Goal: Task Accomplishment & Management: Complete application form

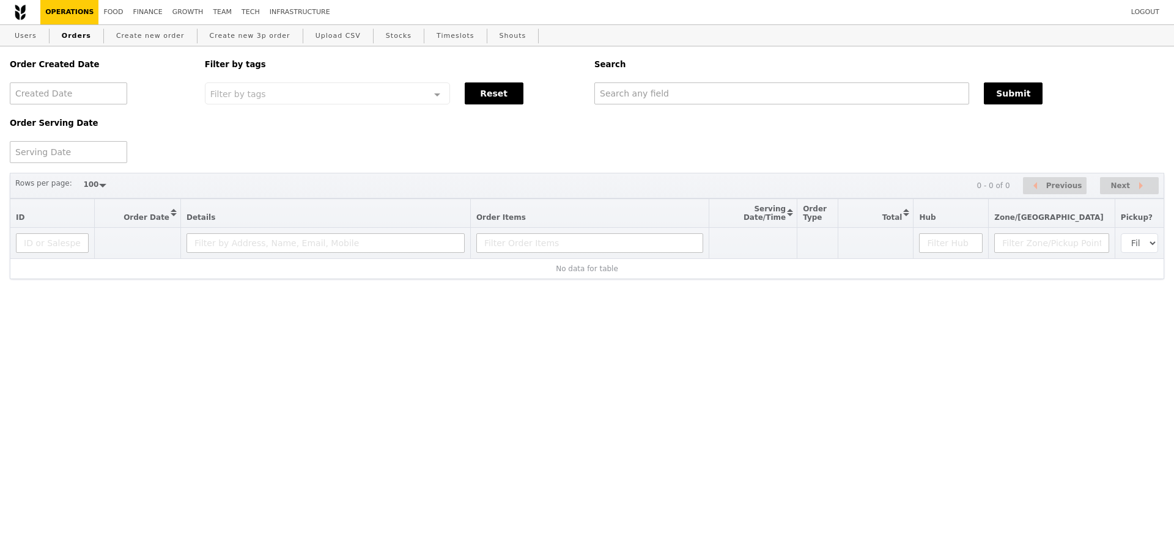
select select "100"
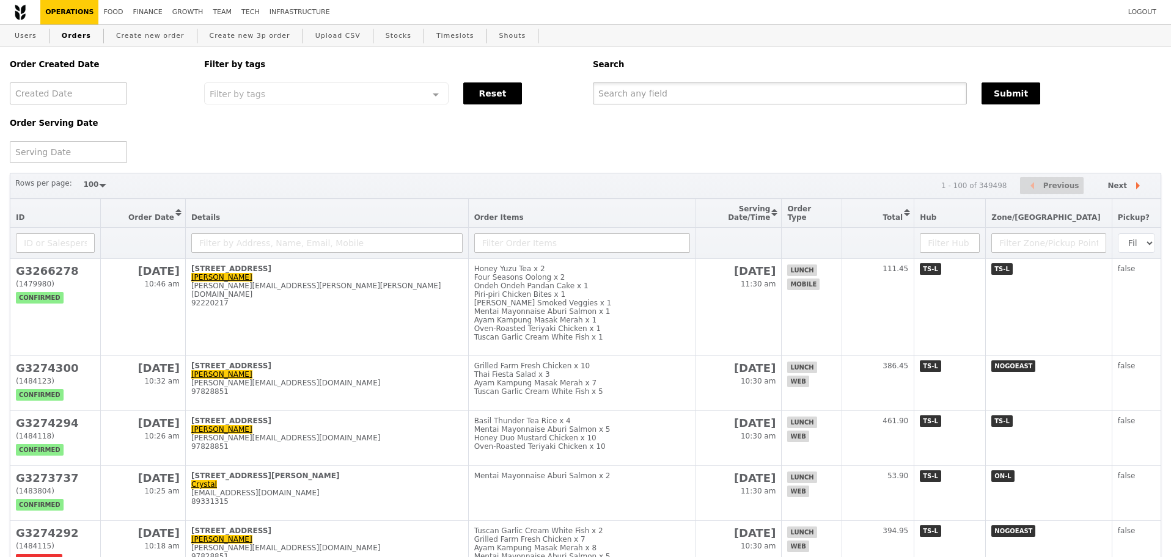
click at [699, 97] on input "text" at bounding box center [780, 94] width 374 height 22
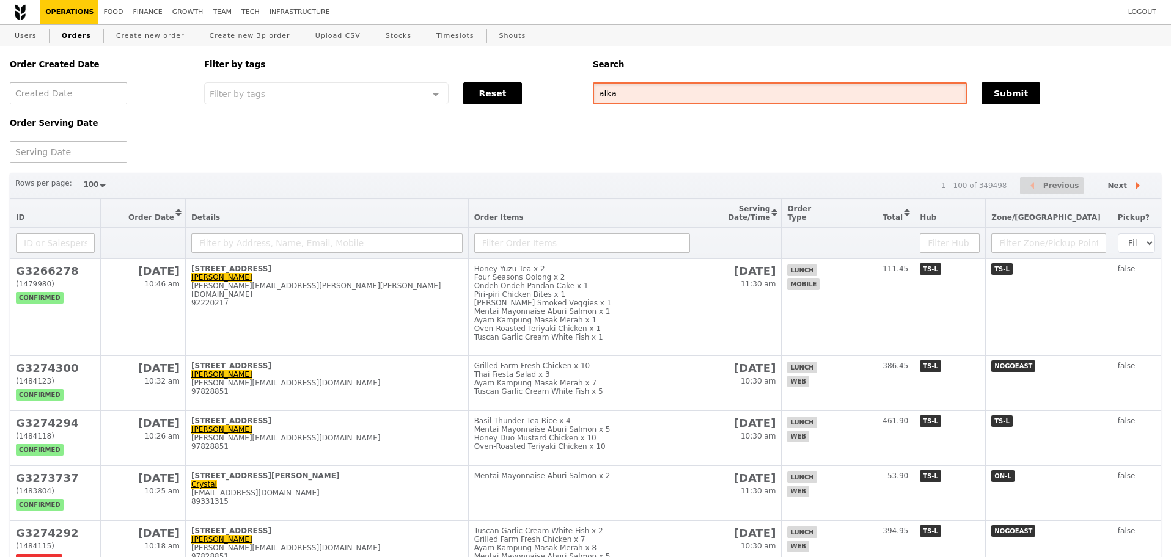
type input "alka"
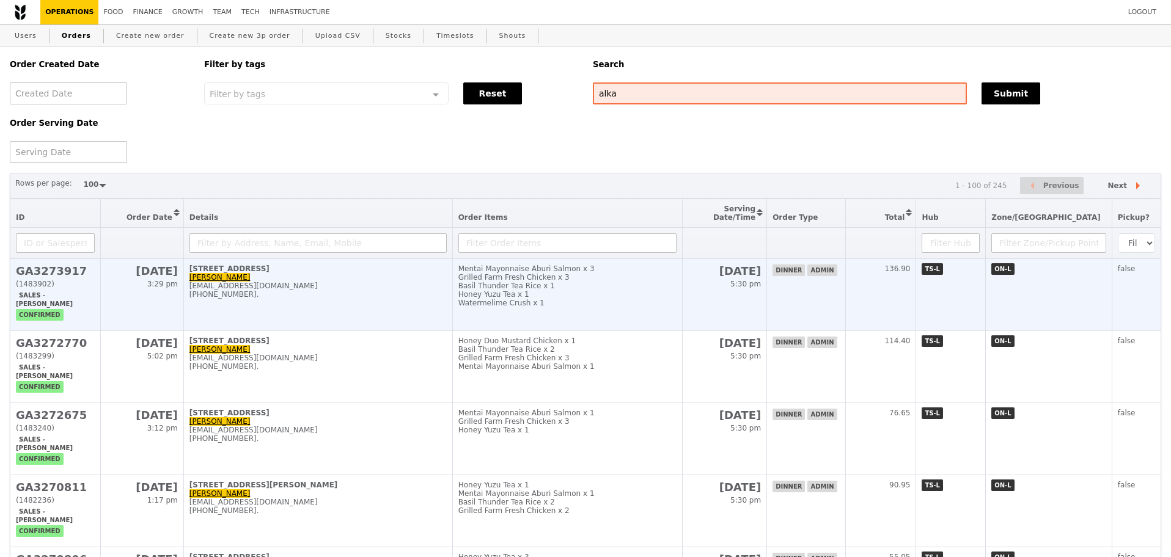
click at [380, 286] on td "[STREET_ADDRESS][PERSON_NAME] [PERSON_NAME] [EMAIL_ADDRESS][DOMAIN_NAME] [PHONE…" at bounding box center [317, 295] width 269 height 72
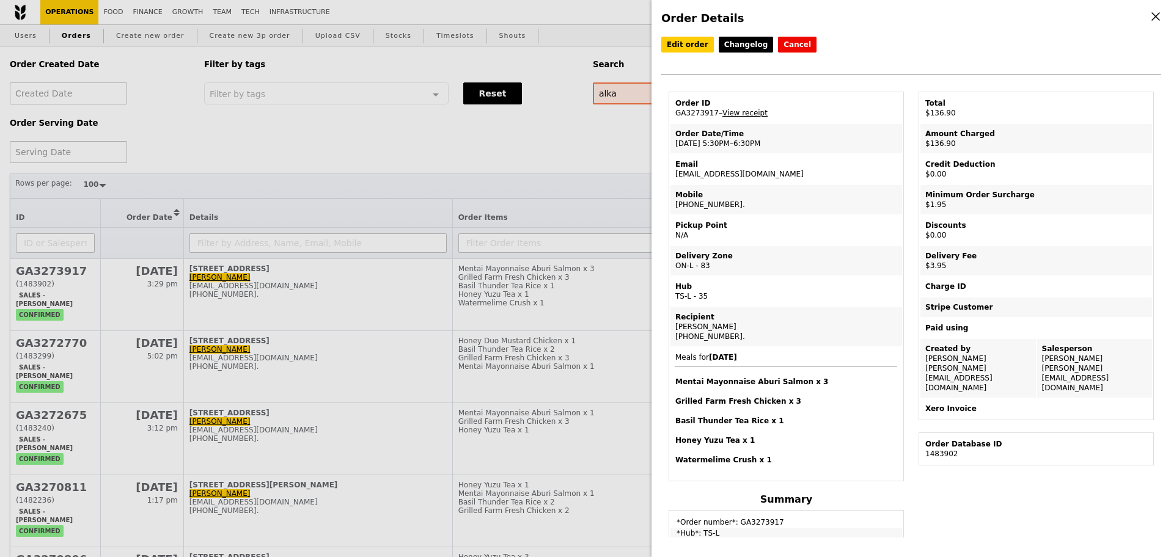
drag, startPoint x: 768, startPoint y: 174, endPoint x: 676, endPoint y: 182, distance: 92.0
click at [676, 182] on td "Email [EMAIL_ADDRESS][DOMAIN_NAME]" at bounding box center [787, 169] width 232 height 29
copy td "[EMAIL_ADDRESS][DOMAIN_NAME]"
click at [407, 167] on div "Order Details Edit order Changelog Cancel Order ID GA3273917 – View receipt Ord…" at bounding box center [585, 278] width 1171 height 557
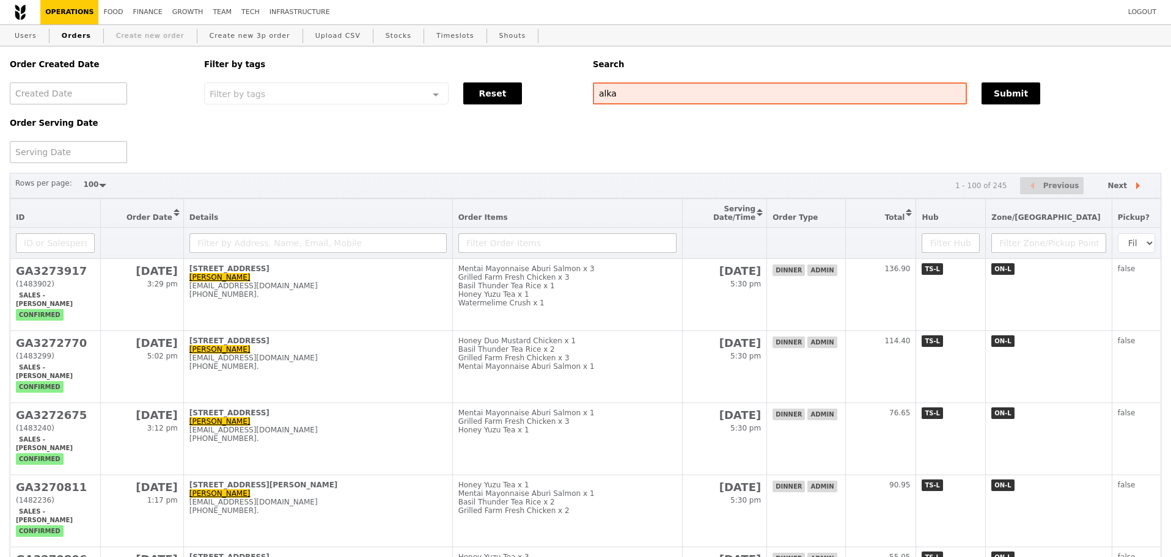
click at [143, 43] on link "Create new order" at bounding box center [150, 36] width 78 height 22
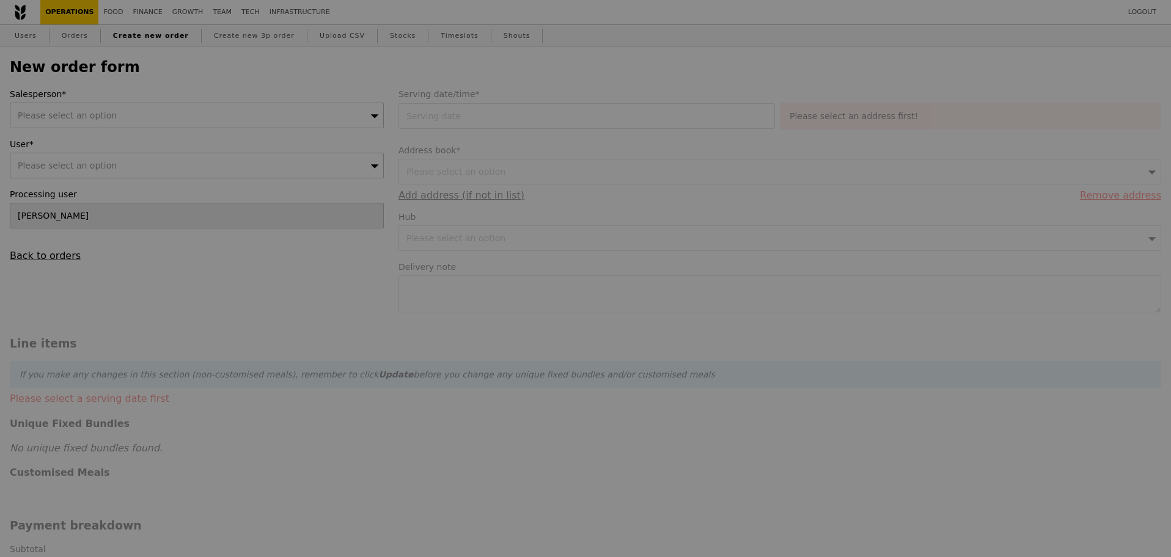
type input "Confirm"
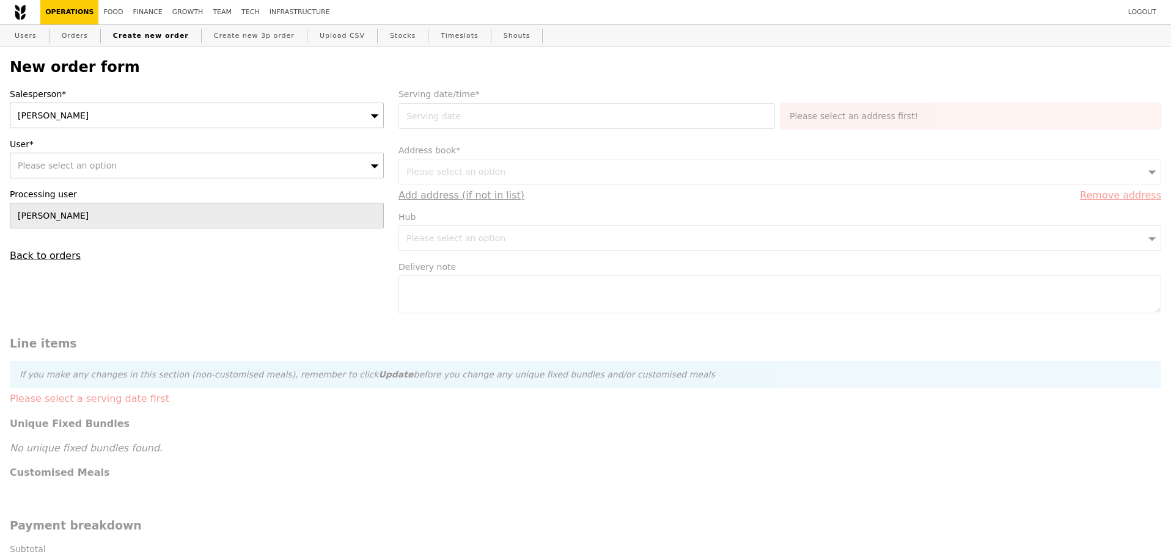
click at [136, 168] on div "Please select an option" at bounding box center [197, 166] width 374 height 26
type input "[EMAIL_ADDRESS][DOMAIN_NAME]"
type input "Confirm"
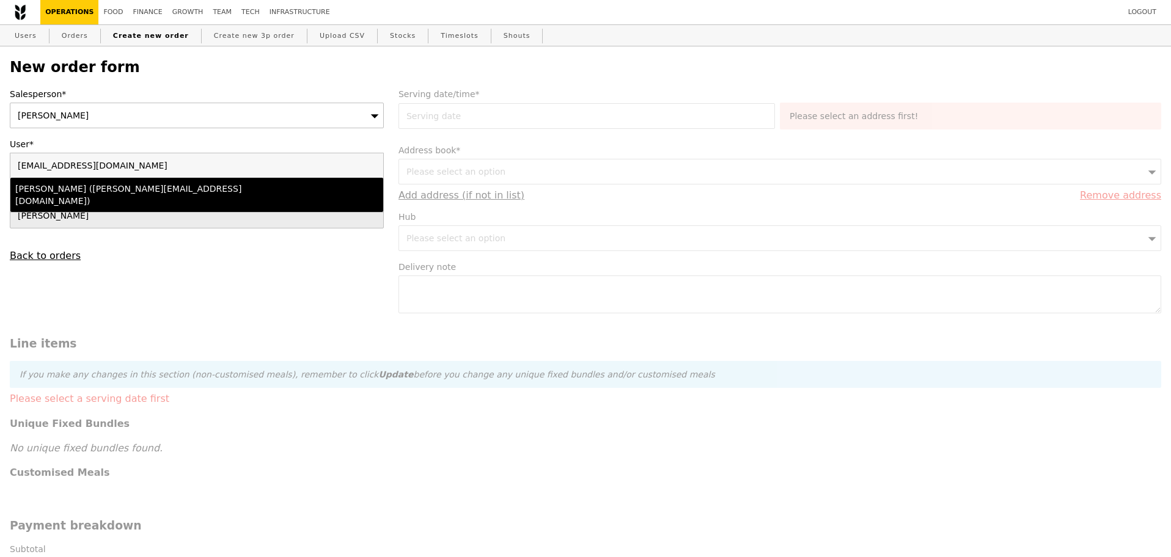
type input "[EMAIL_ADDRESS][DOMAIN_NAME]"
click at [194, 194] on div "[PERSON_NAME] ([PERSON_NAME][EMAIL_ADDRESS][DOMAIN_NAME])" at bounding box center [151, 195] width 272 height 24
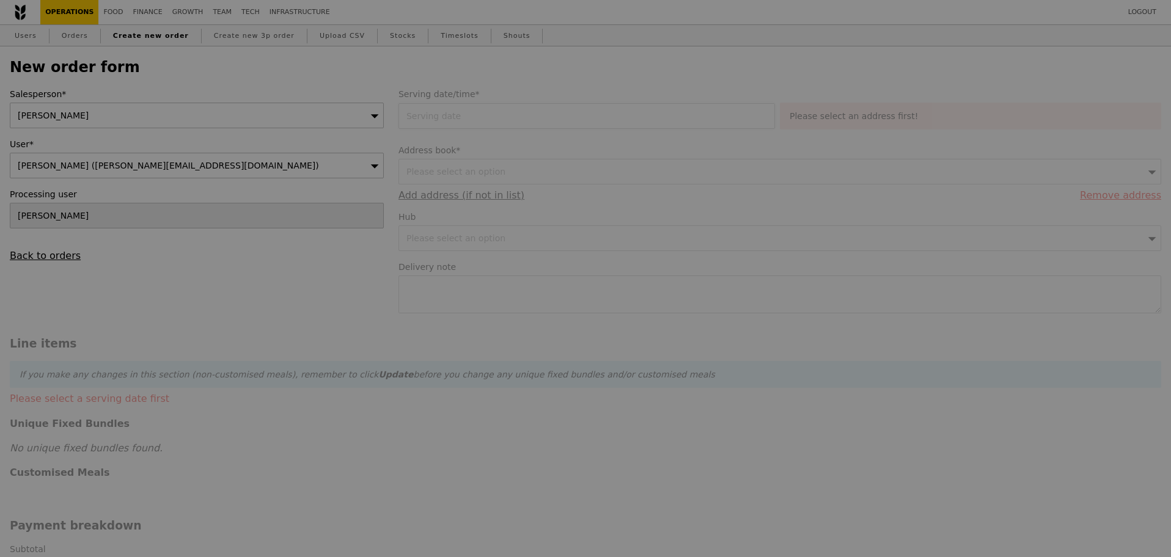
type input "Confirm"
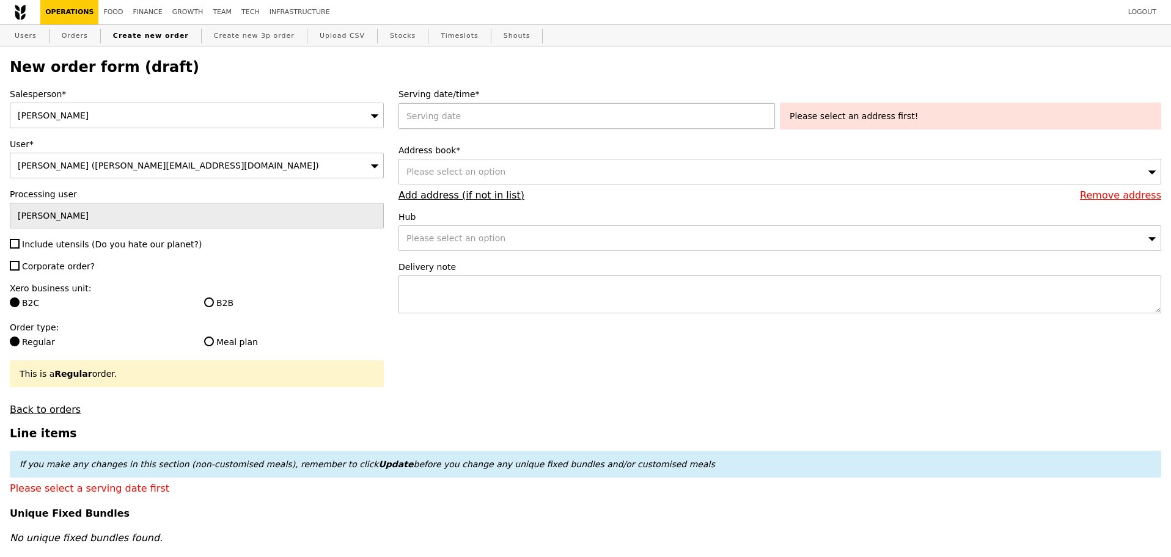
click at [488, 118] on div at bounding box center [589, 116] width 381 height 26
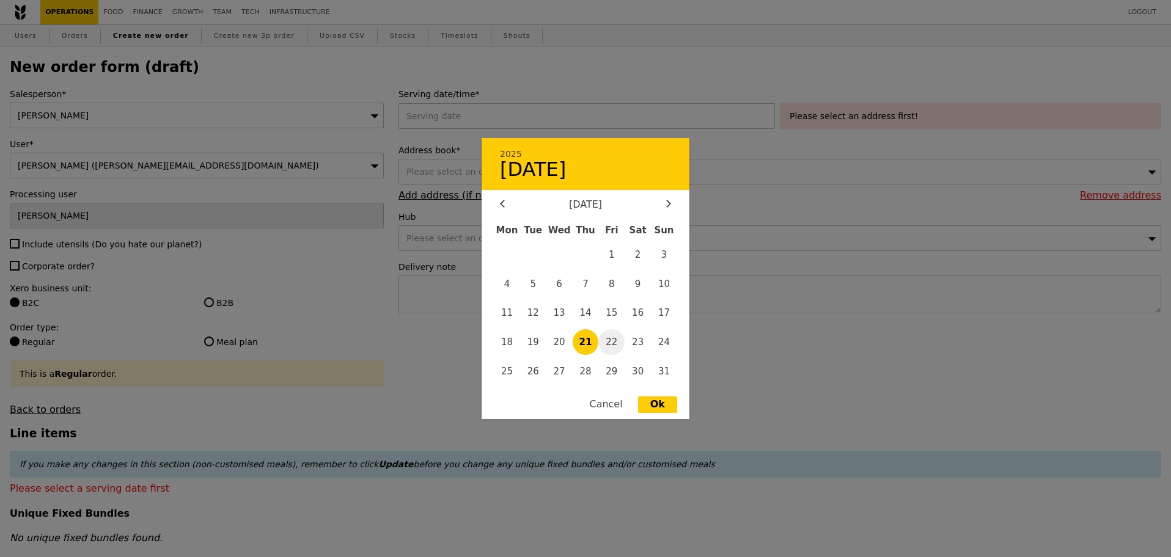
click at [622, 340] on span "22" at bounding box center [611, 342] width 26 height 26
type input "[DATE]"
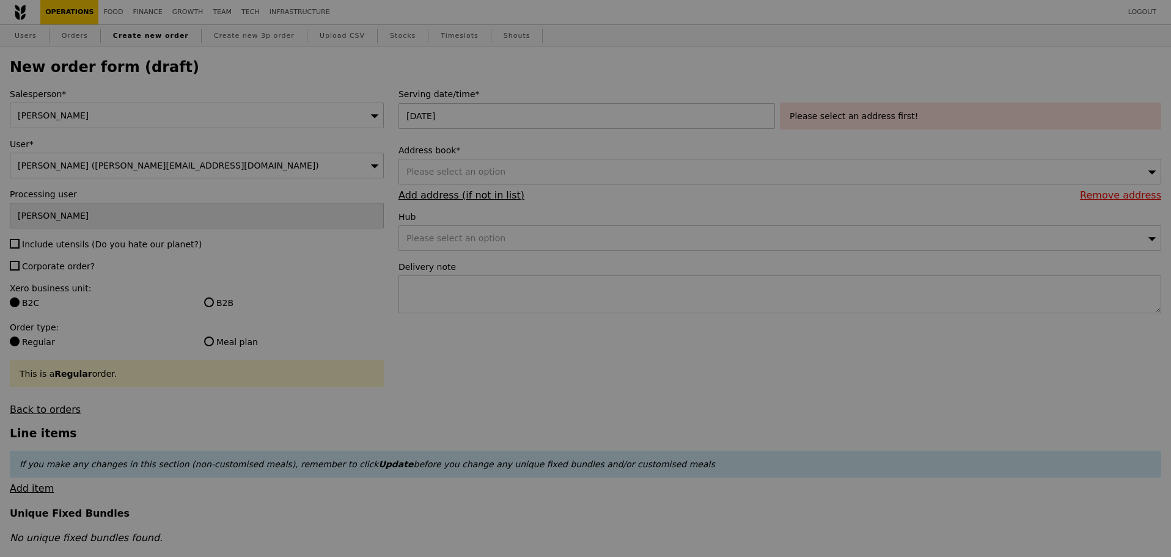
click at [532, 169] on div at bounding box center [585, 278] width 1171 height 557
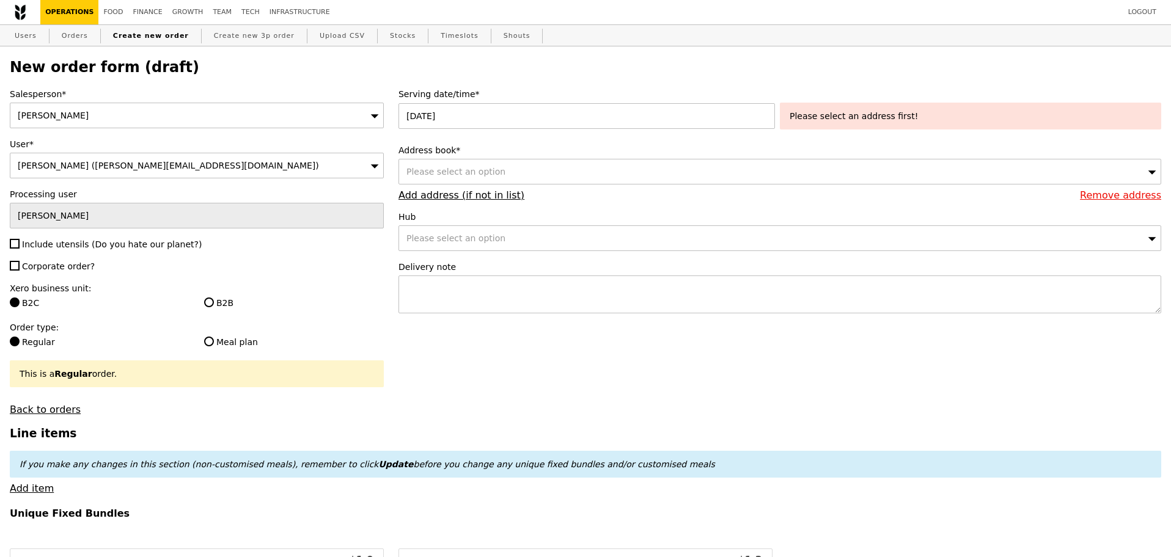
click at [532, 169] on div "Please select an option" at bounding box center [780, 172] width 763 height 26
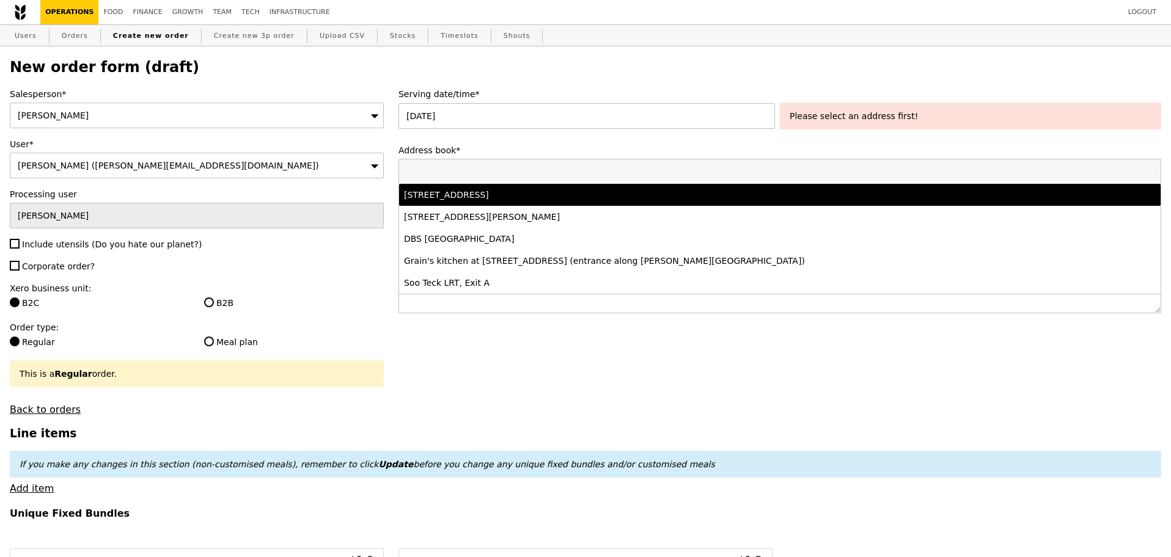
click at [538, 200] on div "[STREET_ADDRESS]" at bounding box center [686, 195] width 564 height 12
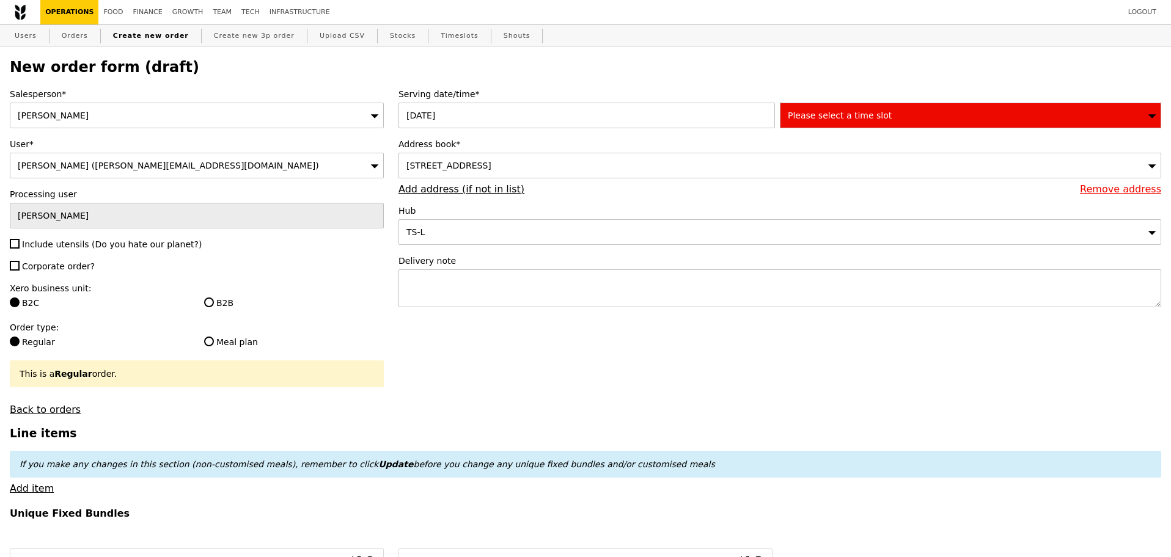
type input "Confirm"
click at [903, 117] on div "Please select a time slot" at bounding box center [970, 116] width 381 height 26
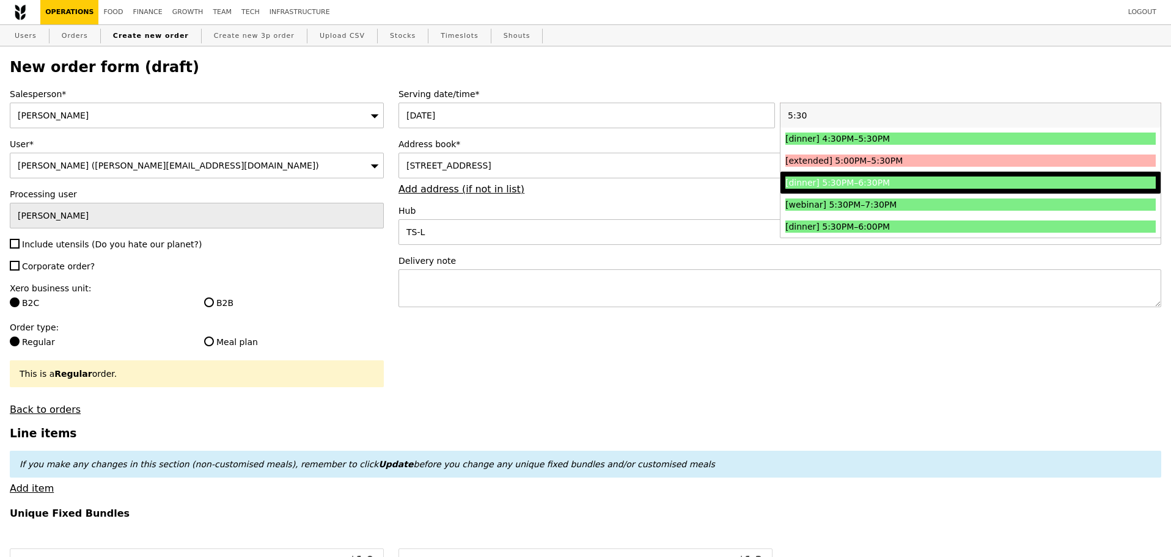
type input "5:30"
click at [896, 182] on div "[dinner] 5:30PM–6:30PM" at bounding box center [924, 183] width 278 height 12
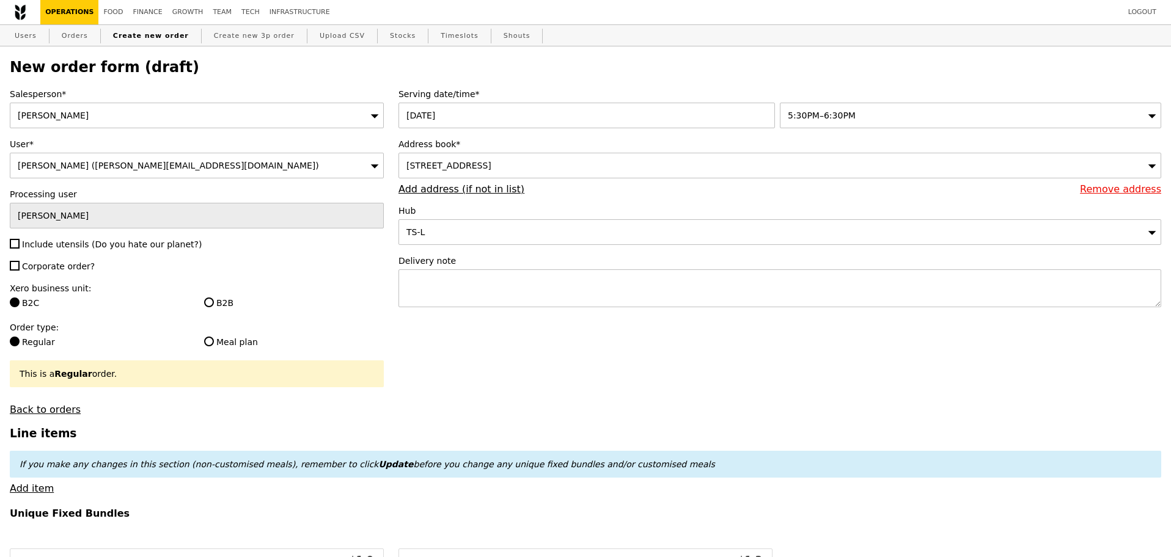
type input "Confirm"
click at [568, 287] on textarea at bounding box center [780, 289] width 763 height 38
paste textarea "Alka - 8565 259"
type textarea "Alka - 8565 259"
type input "Confirm"
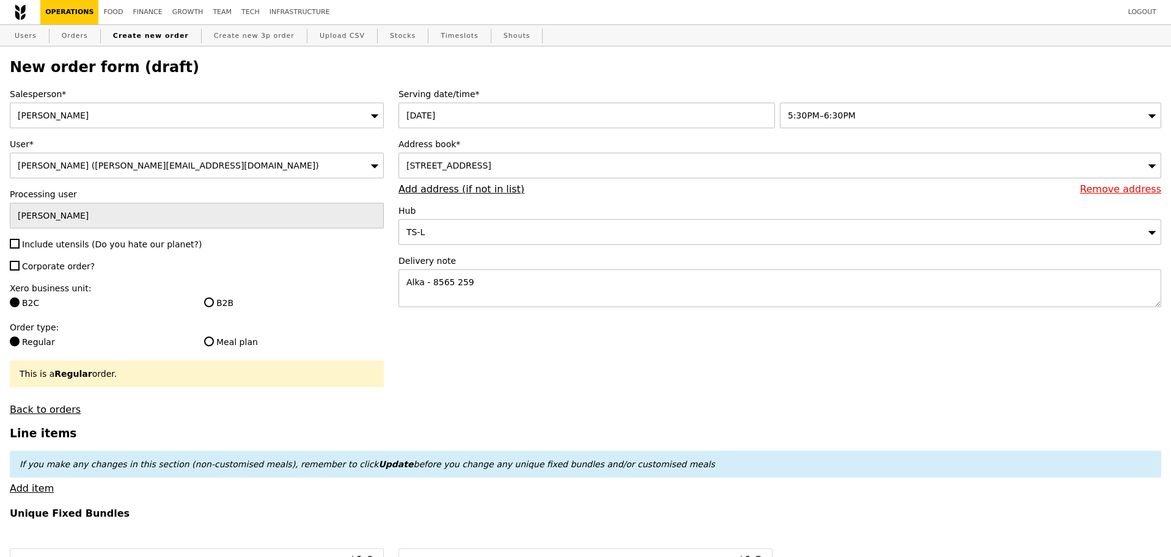
click at [72, 249] on span "Include utensils (Do you hate our planet?)" at bounding box center [112, 245] width 180 height 10
click at [20, 249] on input "Include utensils (Do you hate our planet?)" at bounding box center [15, 244] width 10 height 10
checkbox input "true"
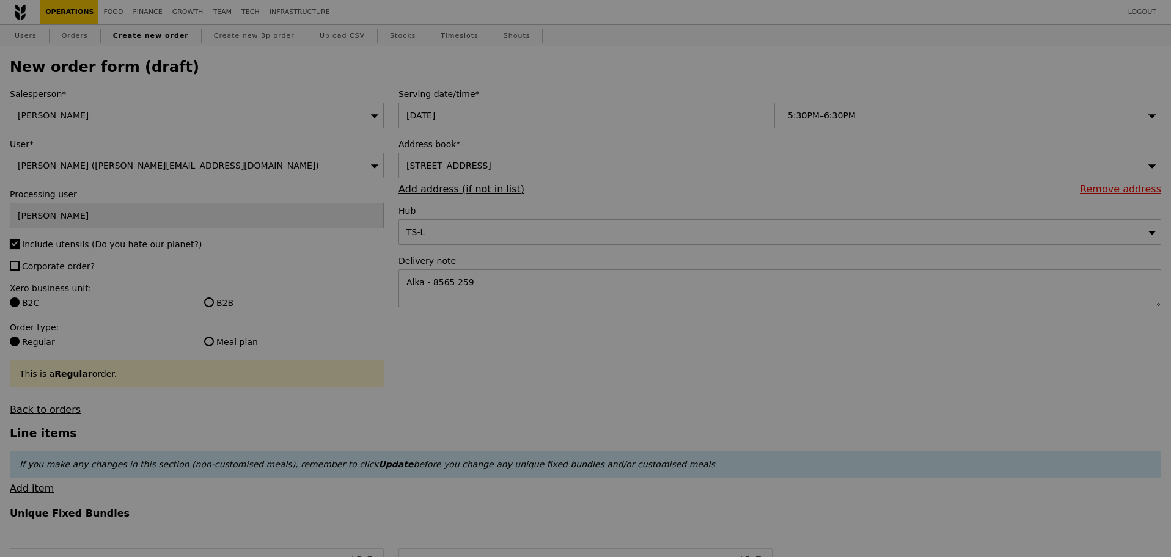
type input "Confirm"
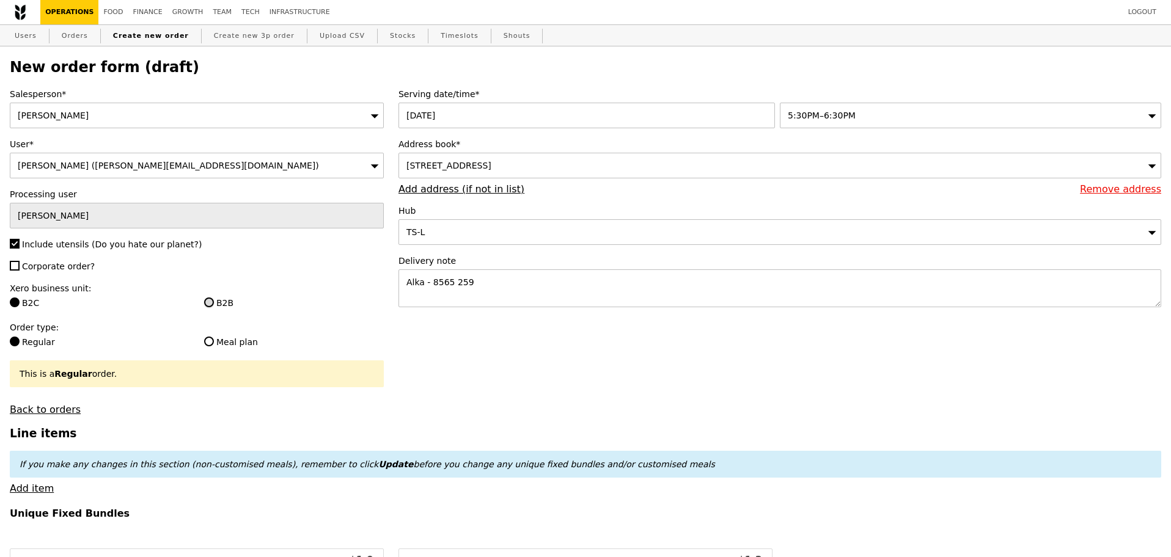
click at [213, 304] on input "B2B" at bounding box center [209, 303] width 10 height 10
radio input "true"
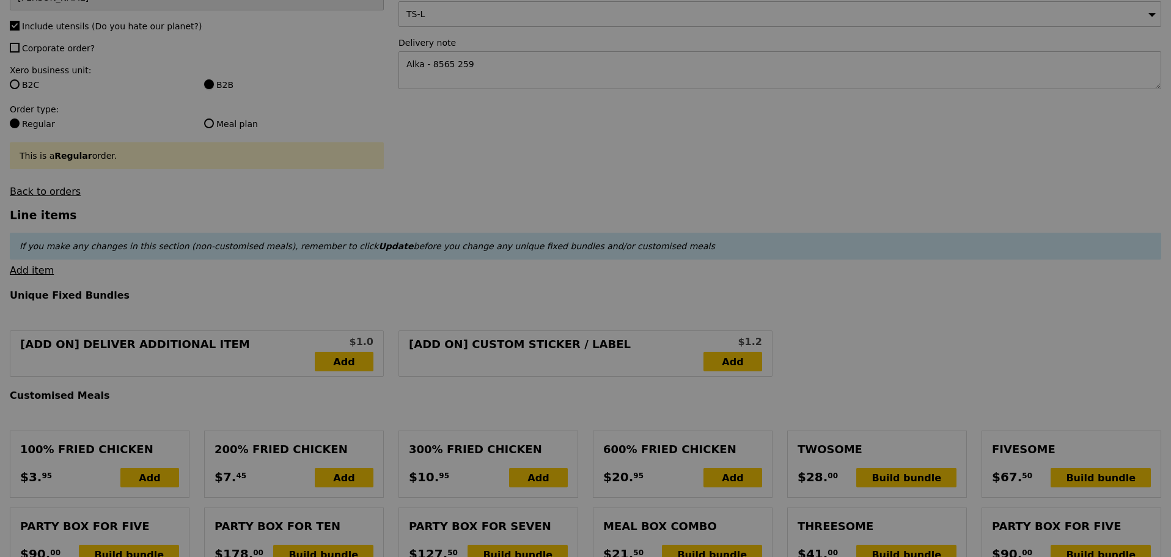
scroll to position [229, 0]
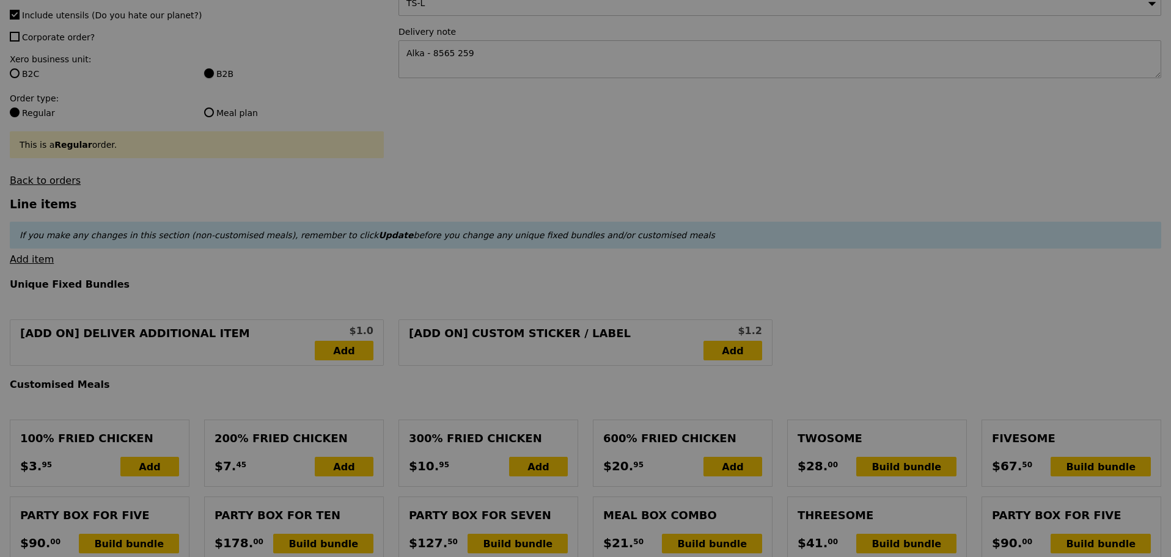
type input "Confirm"
type input "1.79"
type input "1.95"
type input "10.32"
type input "11.25"
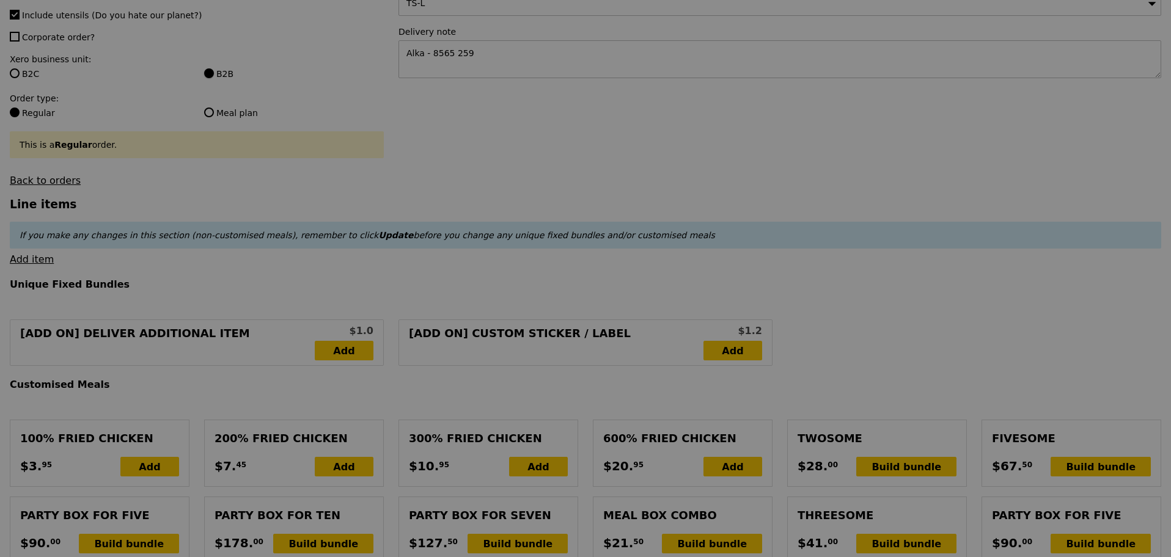
type input "13.20"
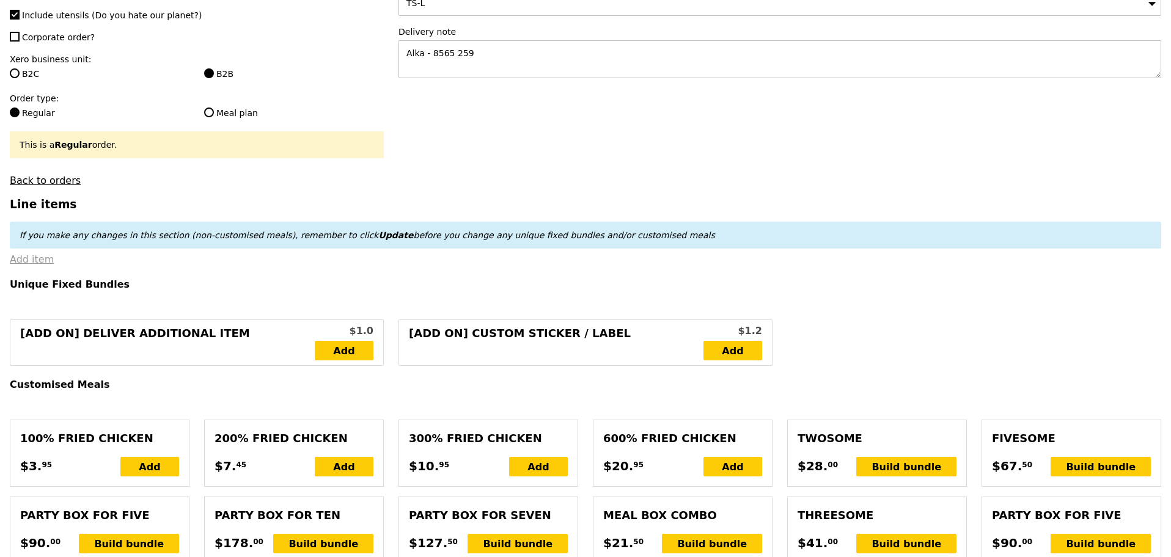
click at [35, 265] on link "Add item" at bounding box center [32, 260] width 44 height 12
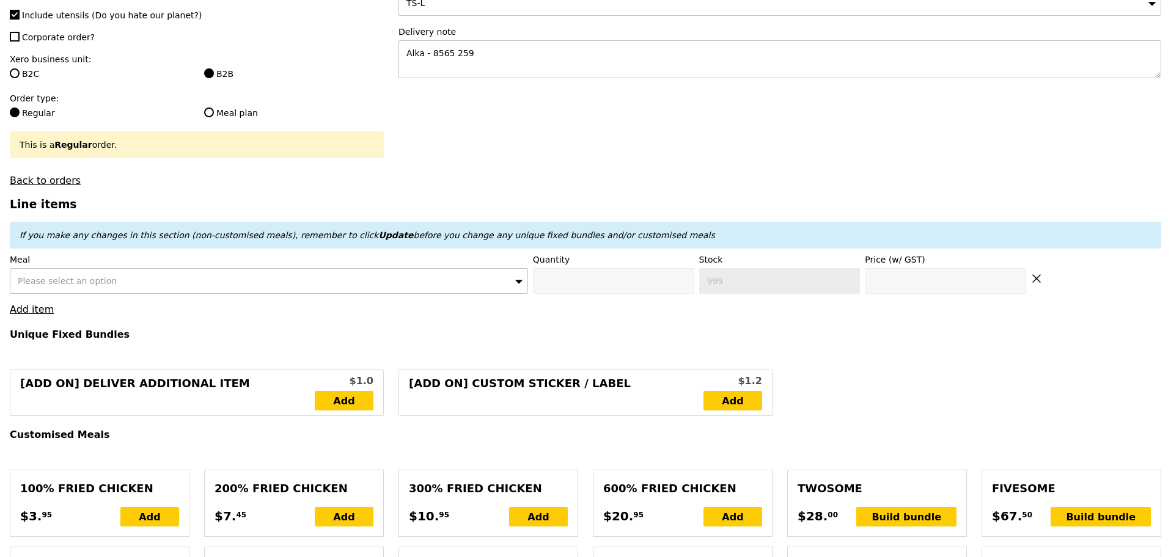
click at [248, 287] on div "Please select an option" at bounding box center [269, 281] width 518 height 26
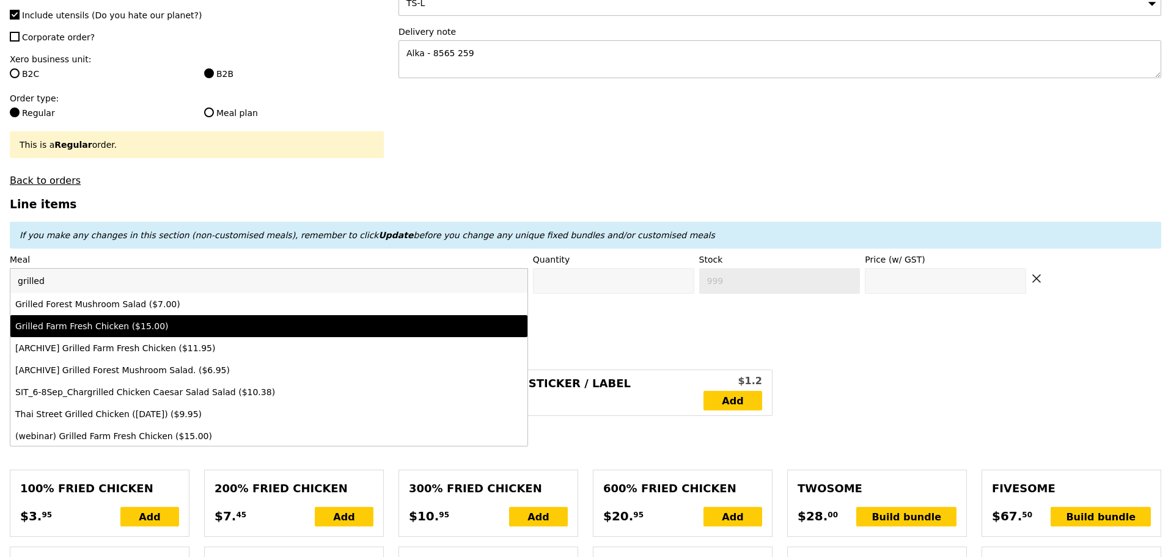
type input "grilled"
click at [227, 333] on div "Grilled Farm Fresh Chicken ($15.00)" at bounding box center [205, 326] width 380 height 12
type input "Confirm anyway"
type input "0"
type input "431"
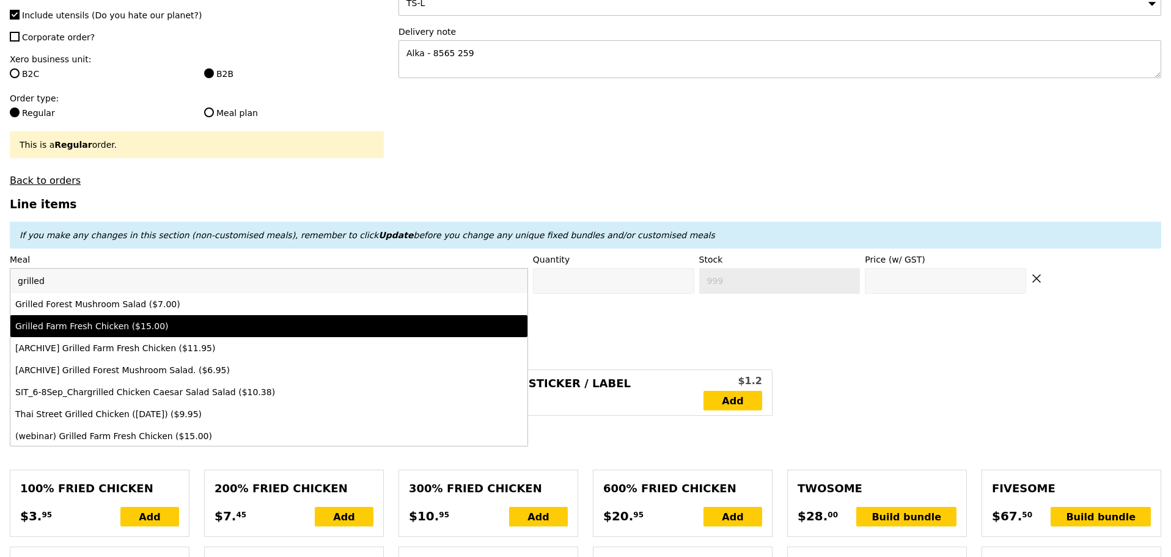
type input "15.0"
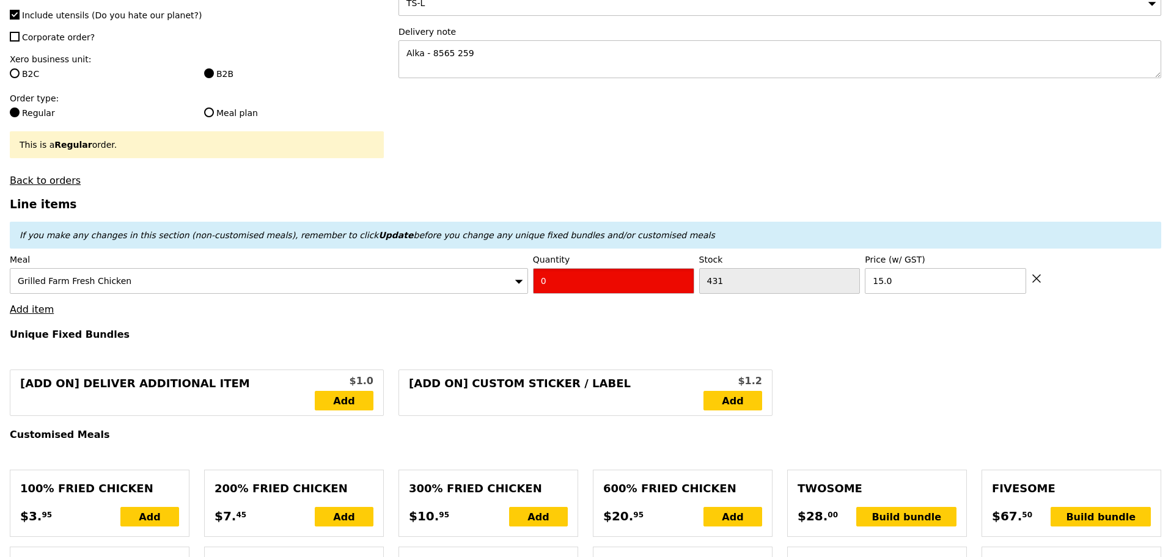
drag, startPoint x: 605, startPoint y: 296, endPoint x: 476, endPoint y: 293, distance: 128.4
click at [477, 293] on div "Meal Grilled Farm Fresh Chicken Quantity 0 Stock 431 Price (w/ GST) 15.0" at bounding box center [586, 274] width 1152 height 40
type input "Confirm"
type input "2"
click at [491, 337] on h4 "Unique Fixed Bundles" at bounding box center [586, 335] width 1152 height 12
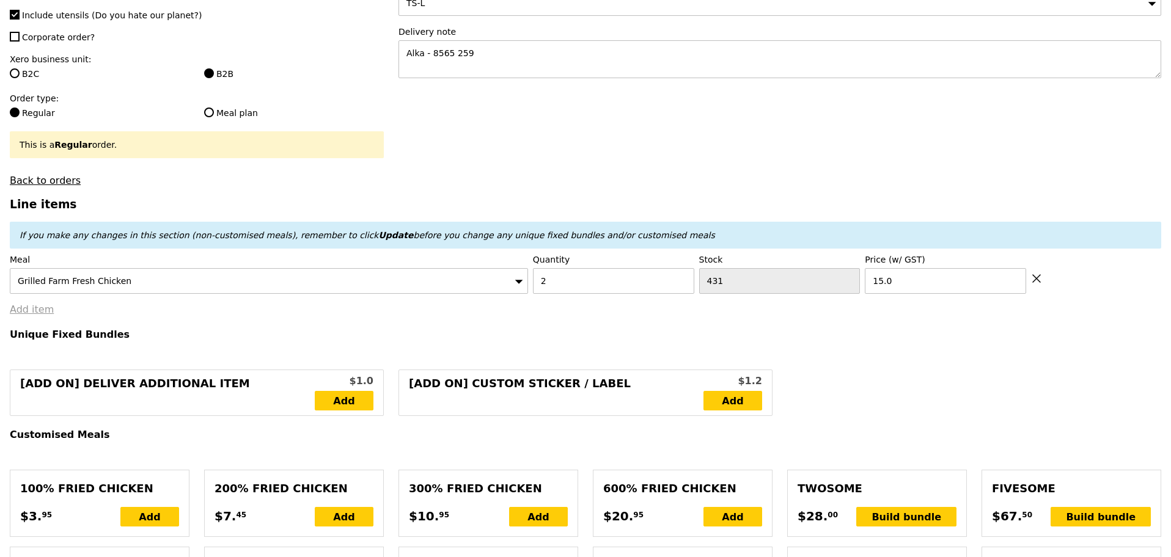
click at [34, 312] on link "Add item" at bounding box center [32, 310] width 44 height 12
type input "Loading..."
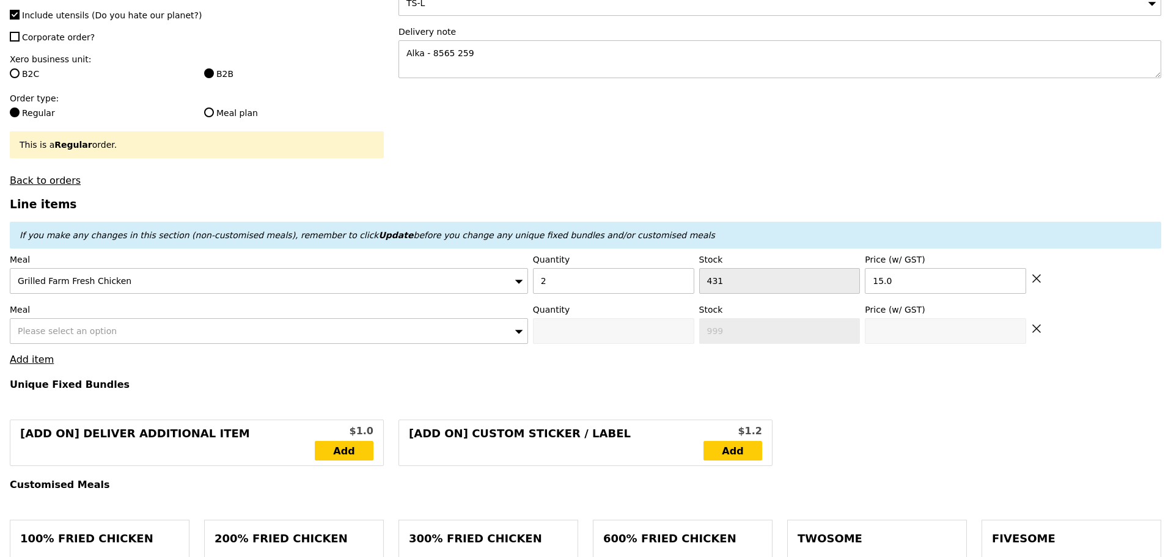
type input "30.00"
type input "7.57"
type input "8.25"
type input "40.20"
type input "Confirm"
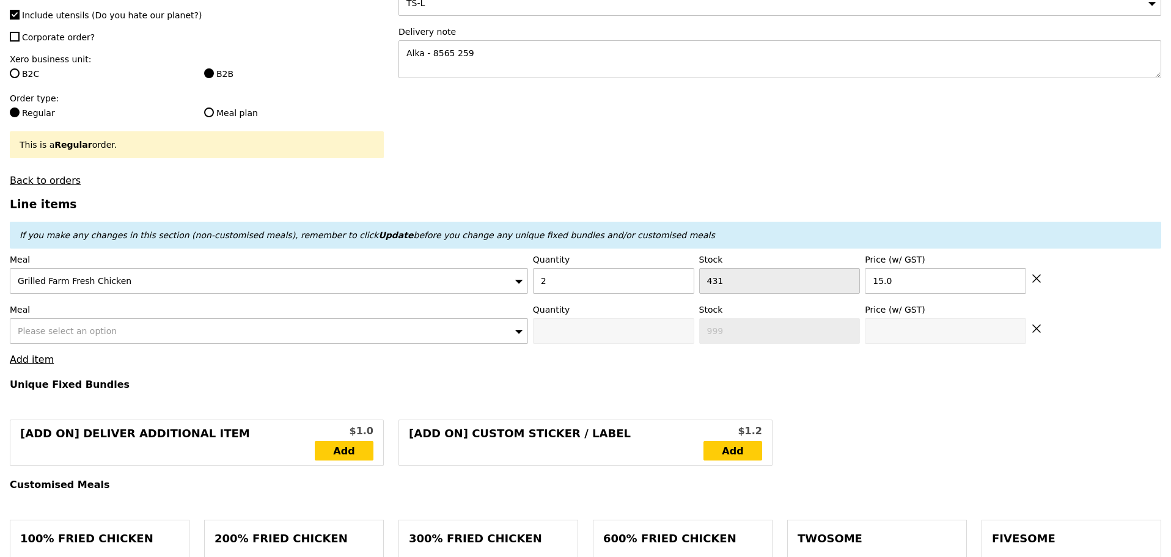
click at [232, 337] on div "Please select an option" at bounding box center [269, 331] width 518 height 26
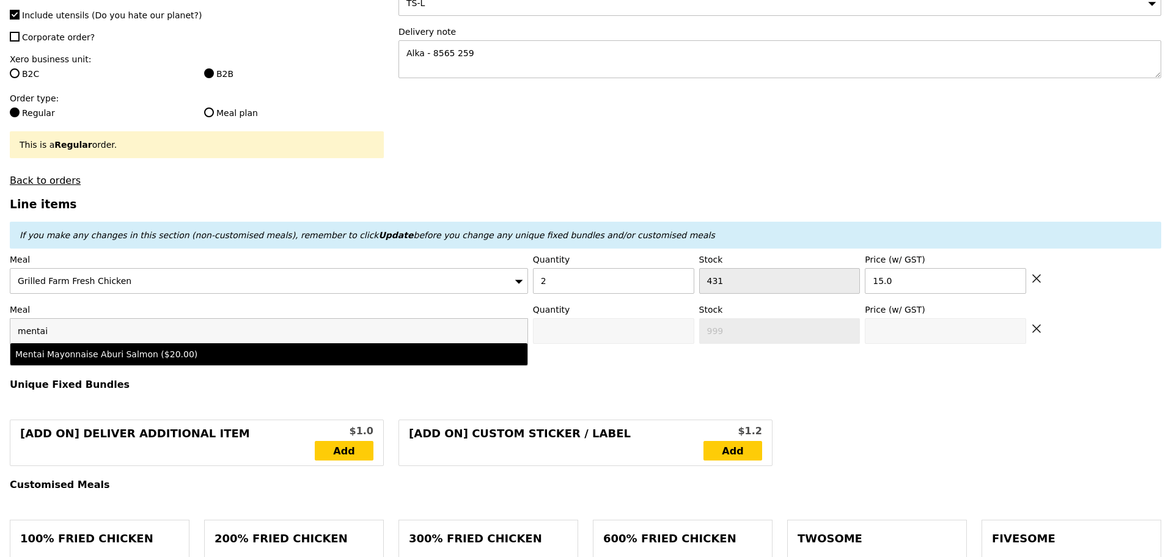
type input "mentai"
click at [217, 361] on div "Mentai Mayonnaise Aburi Salmon ($20.00)" at bounding box center [205, 354] width 380 height 12
type input "Confirm anyway"
type input "0"
type input "493"
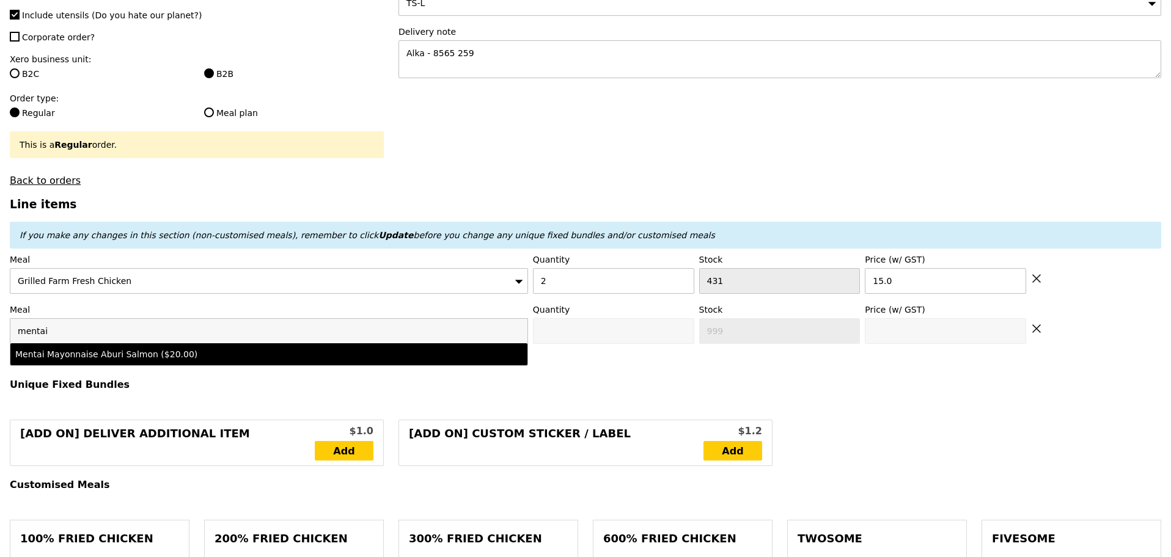
type input "20.0"
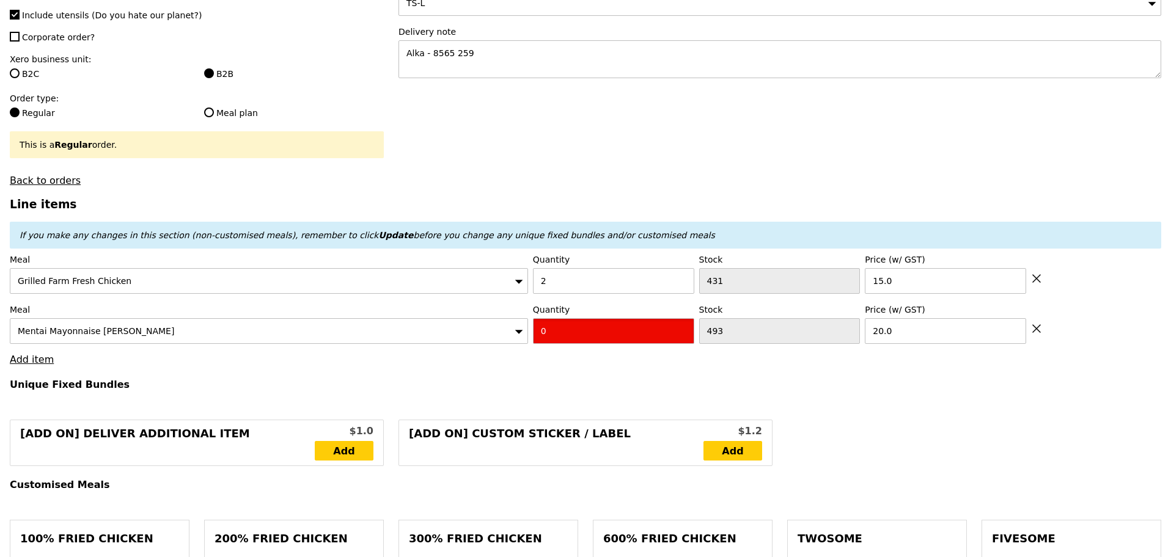
drag, startPoint x: 562, startPoint y: 337, endPoint x: 467, endPoint y: 342, distance: 94.9
click at [508, 339] on div "Meal Mentai Mayonnaise Aburi Salmon Quantity 0 Stock 493 Price (w/ GST) 20.0" at bounding box center [586, 324] width 1152 height 40
type input "1"
type input "Confirm"
type input "1"
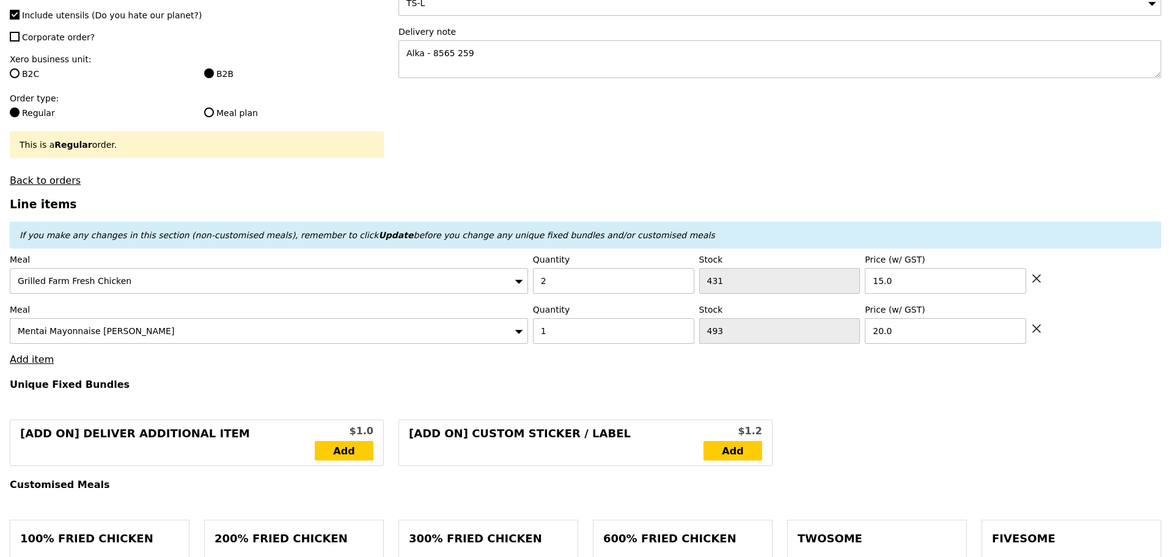
type input "Loading..."
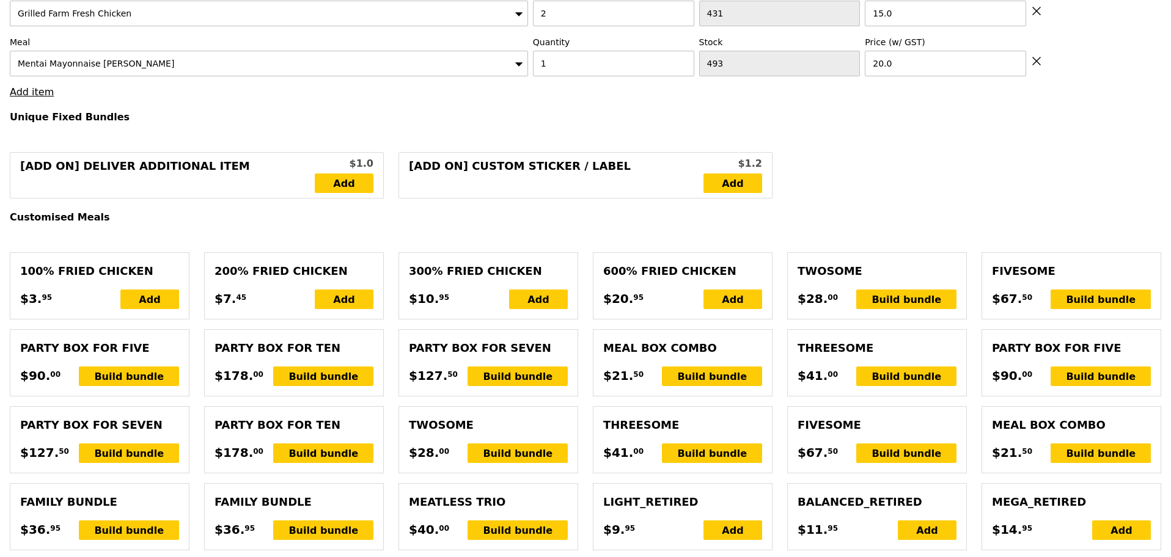
type input "50.00"
type input "5.73"
type input "6.25"
type input "58.20"
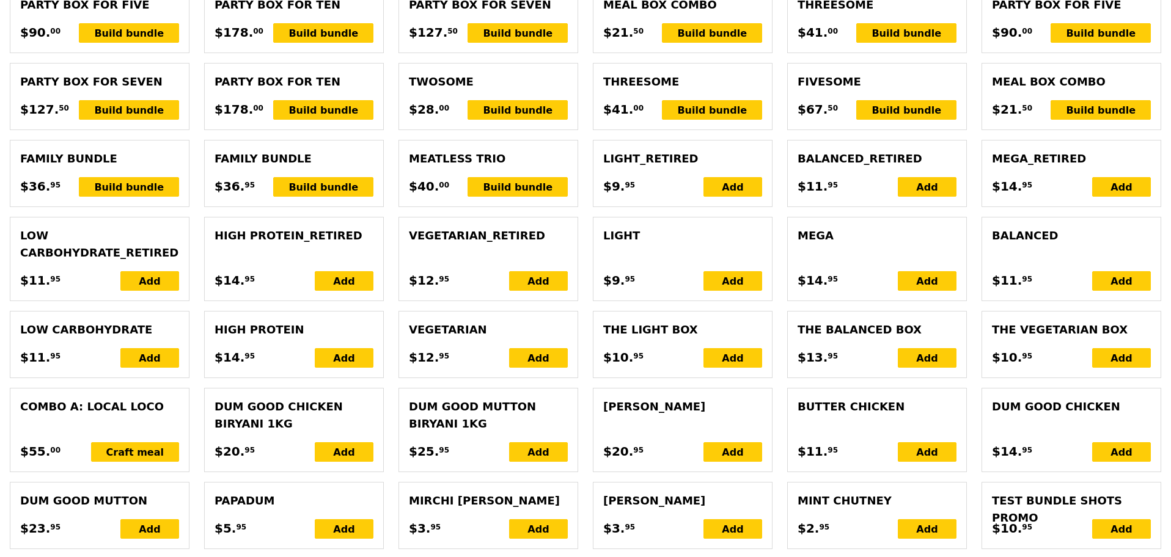
type input "Confirm"
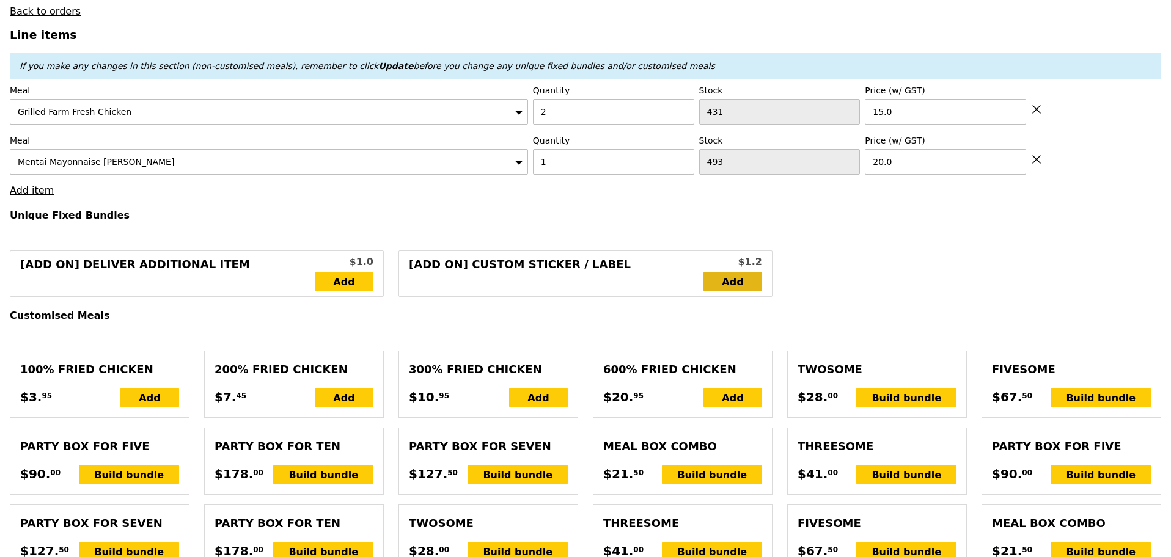
scroll to position [382, 0]
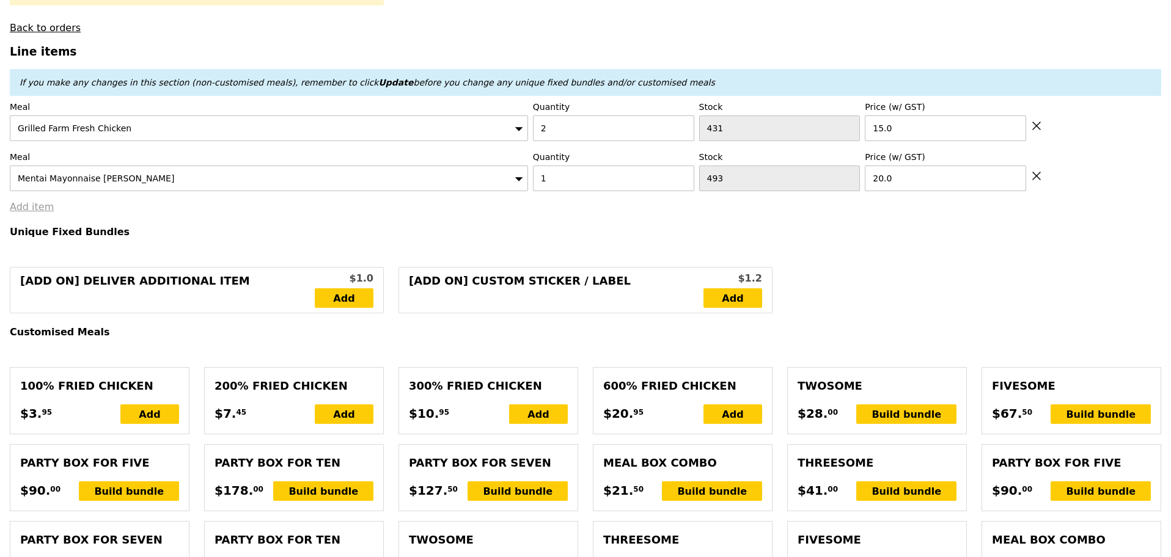
click at [33, 213] on link "Add item" at bounding box center [32, 207] width 44 height 12
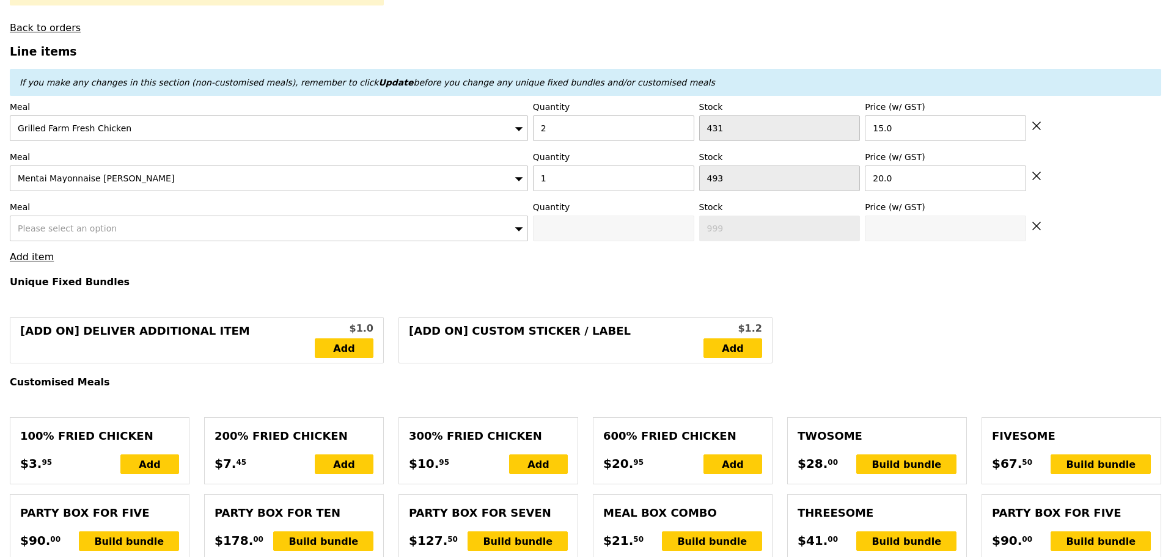
click at [90, 228] on div "Please select an option" at bounding box center [269, 229] width 518 height 26
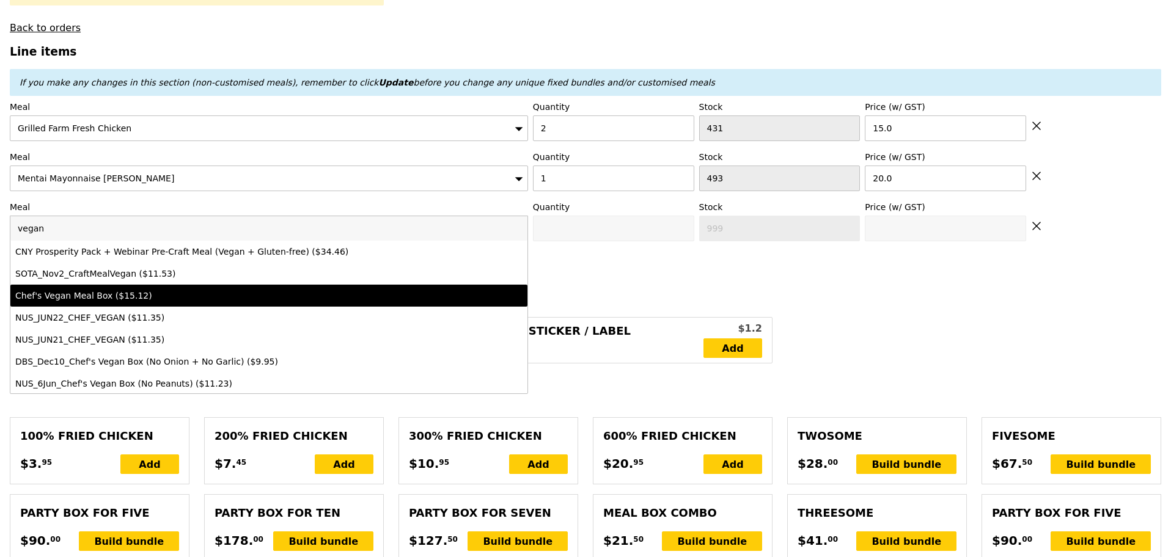
type input "vegan"
click at [112, 307] on li "Chef's Vegan Meal Box ($15.12)" at bounding box center [268, 296] width 517 height 22
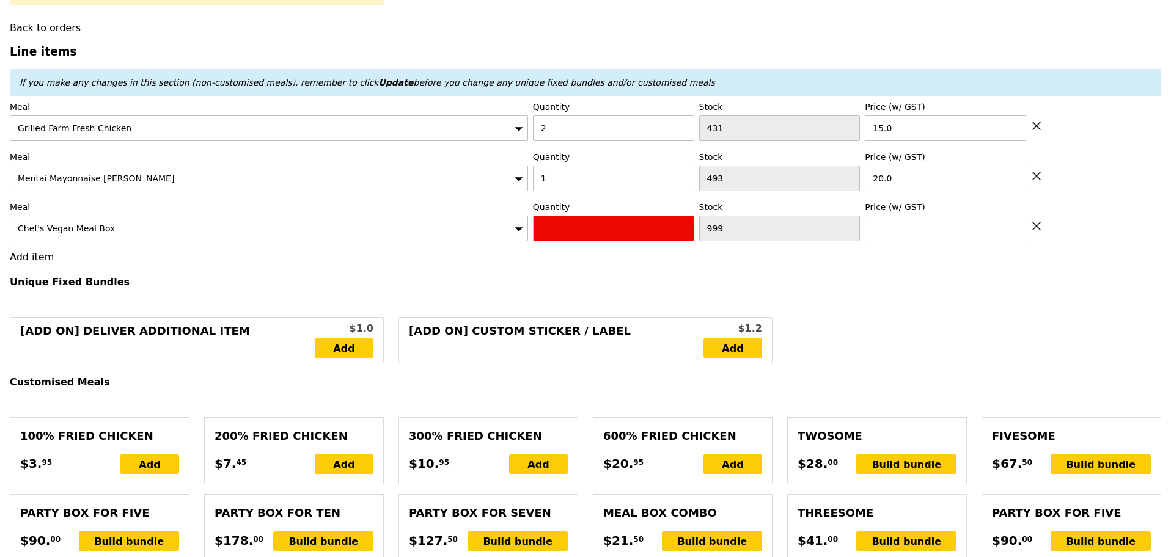
type input "Confirm anyway"
type input "0"
type input "15.12"
drag, startPoint x: 547, startPoint y: 237, endPoint x: 504, endPoint y: 241, distance: 43.6
click at [504, 241] on div "Meal Chef's Vegan Meal Box Quantity 0 Stock 999 Price (w/ GST) 15.12" at bounding box center [586, 221] width 1152 height 40
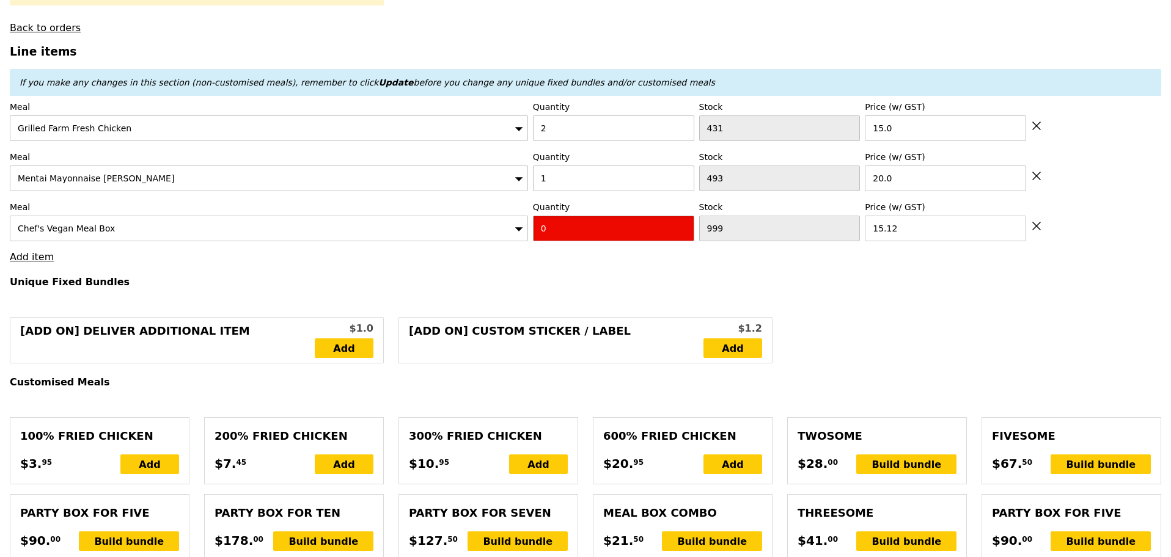
type input "Confirm"
type input "1"
click at [822, 288] on h4 "Unique Fixed Bundles" at bounding box center [586, 282] width 1152 height 12
type input "Loading..."
type input "65.12"
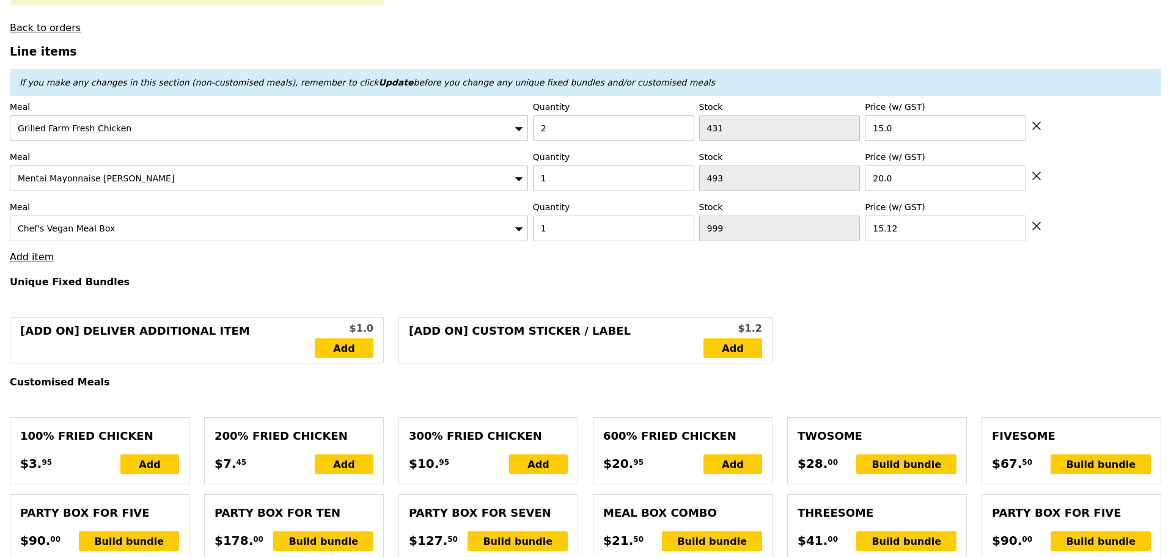
type input "4.36"
type input "4.75"
type input "71.82"
click at [1041, 232] on icon at bounding box center [1036, 226] width 11 height 11
type input "Loading..."
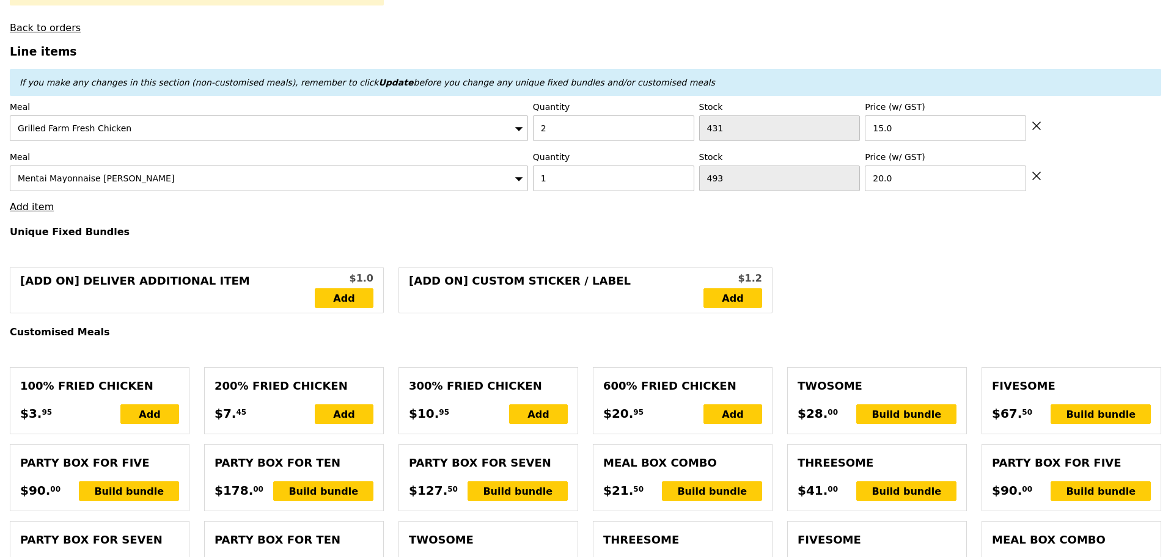
type input "50.00"
type input "5.73"
type input "6.25"
type input "58.20"
type input "Confirm"
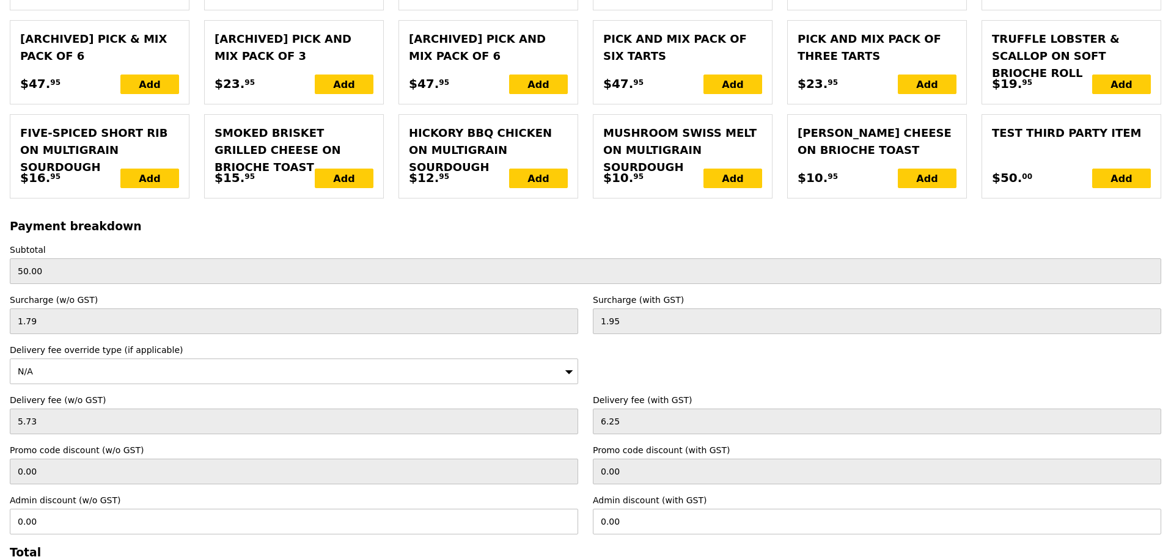
scroll to position [2724, 0]
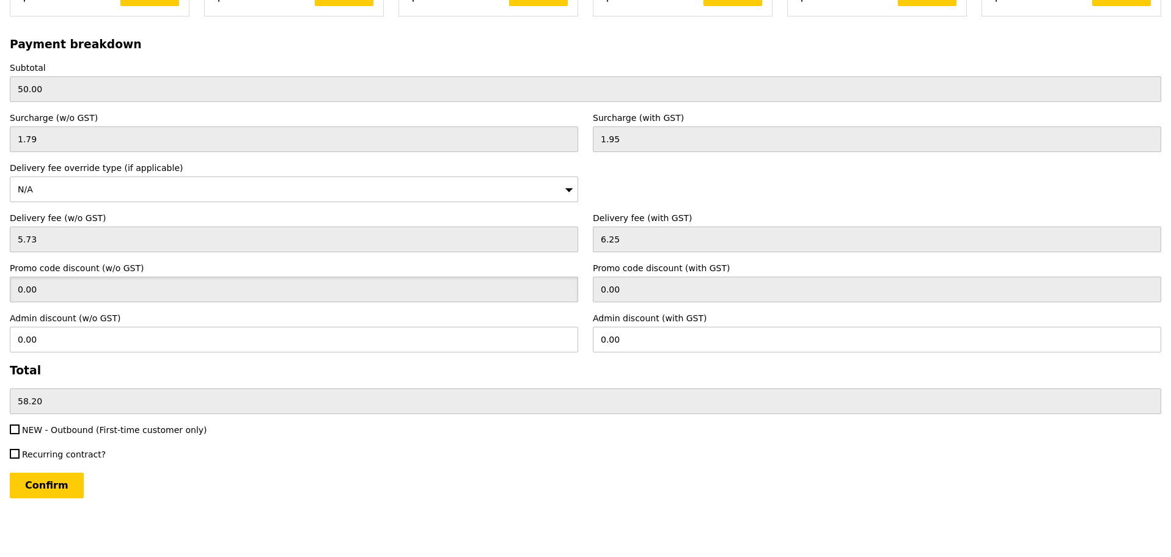
click at [78, 292] on input "0.00" at bounding box center [294, 290] width 568 height 26
click at [138, 351] on div "Payment breakdown Subtotal 50.00 Surcharge (w/o GST) 1.79 Surcharge (with GST) …" at bounding box center [586, 226] width 1152 height 377
click at [150, 346] on input "0.00" at bounding box center [294, 340] width 568 height 26
click at [267, 473] on div "Confirm" at bounding box center [586, 486] width 1152 height 26
drag, startPoint x: 103, startPoint y: 339, endPoint x: 1, endPoint y: 326, distance: 103.0
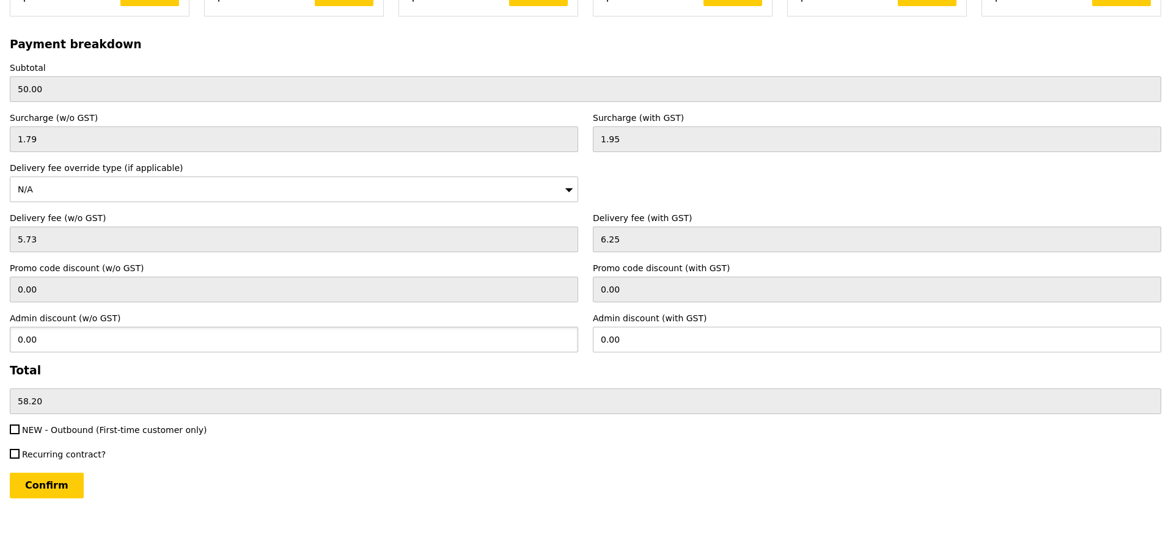
click at [15, 328] on input "0.00" at bounding box center [294, 340] width 568 height 26
type input "10"
type input "10.90"
type input "47.30"
click at [210, 486] on div "Confirm" at bounding box center [586, 486] width 1152 height 26
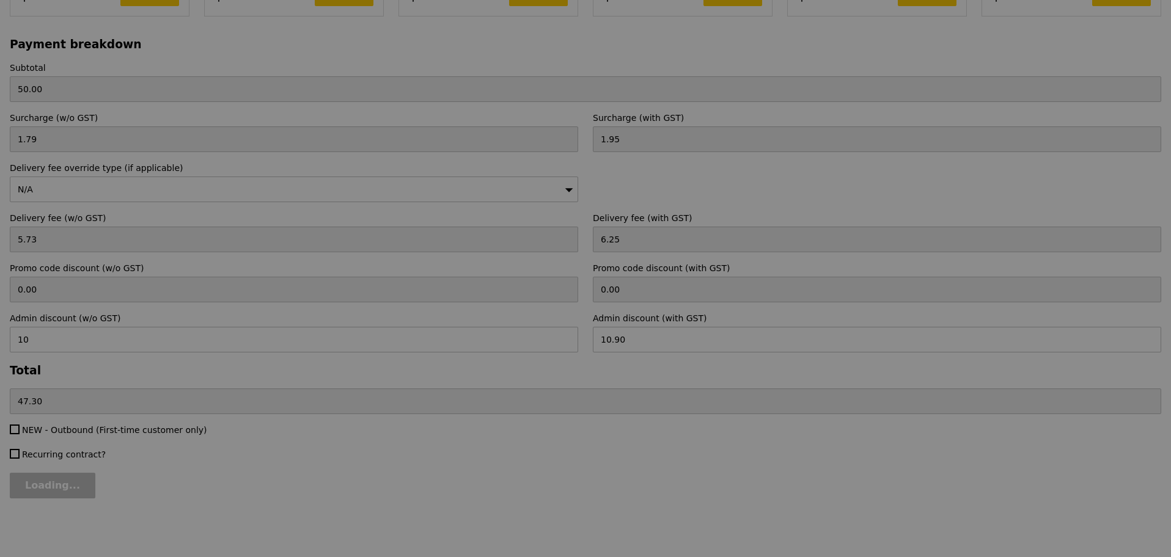
type input "Confirm"
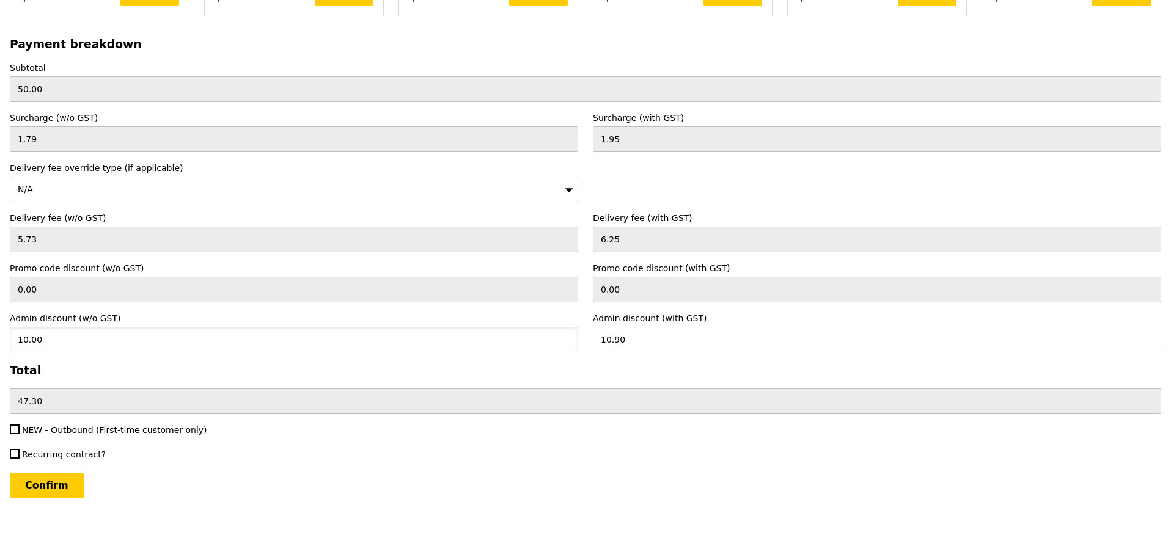
drag, startPoint x: 91, startPoint y: 338, endPoint x: -131, endPoint y: 315, distance: 223.1
type input "9"
type input "9.81"
type input "48.39"
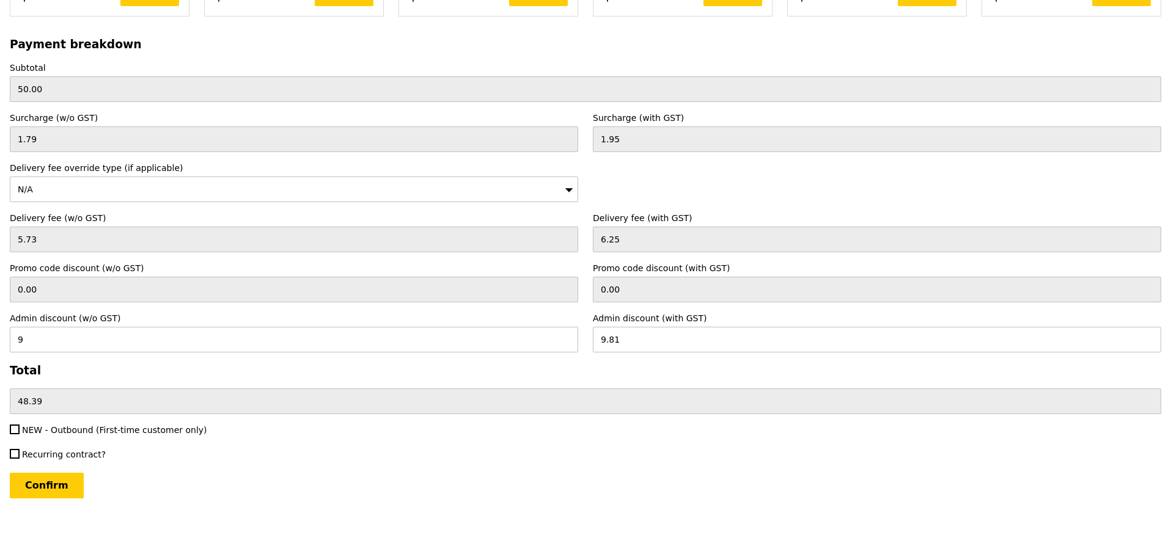
click at [317, 478] on div "Confirm" at bounding box center [586, 486] width 1152 height 26
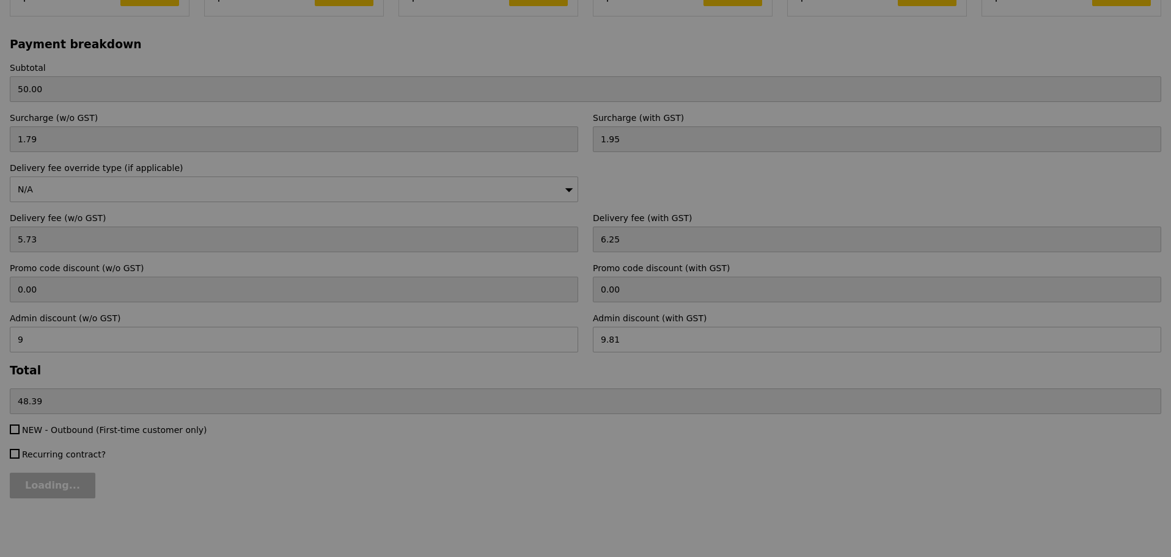
type input "Confirm"
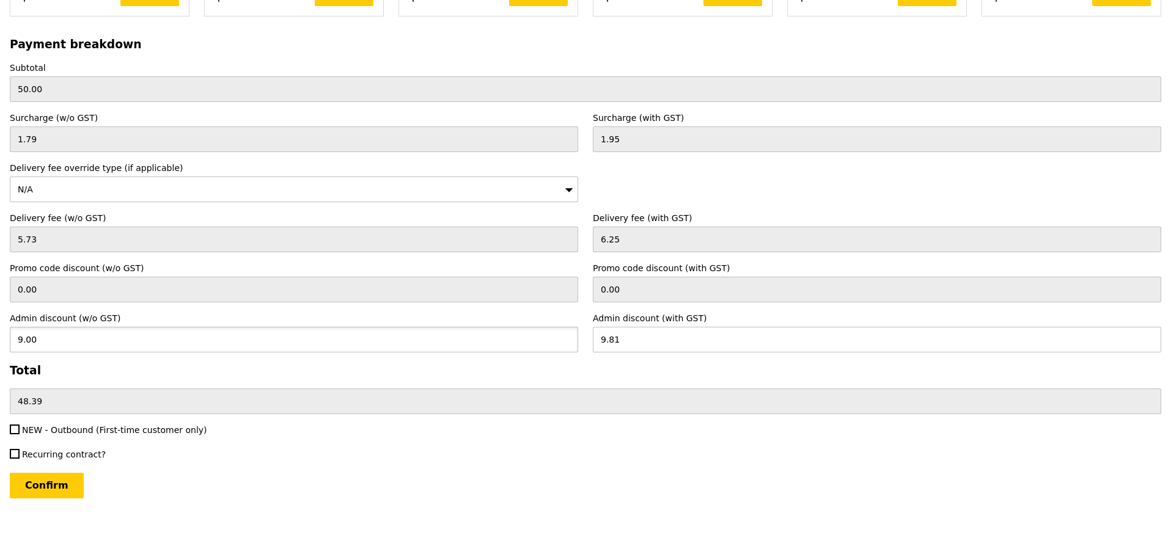
click at [160, 347] on input "9.00" at bounding box center [294, 340] width 568 height 26
type input "9.1"
type input "9.92"
type input "48.28"
click at [230, 475] on div "Confirm" at bounding box center [586, 486] width 1152 height 26
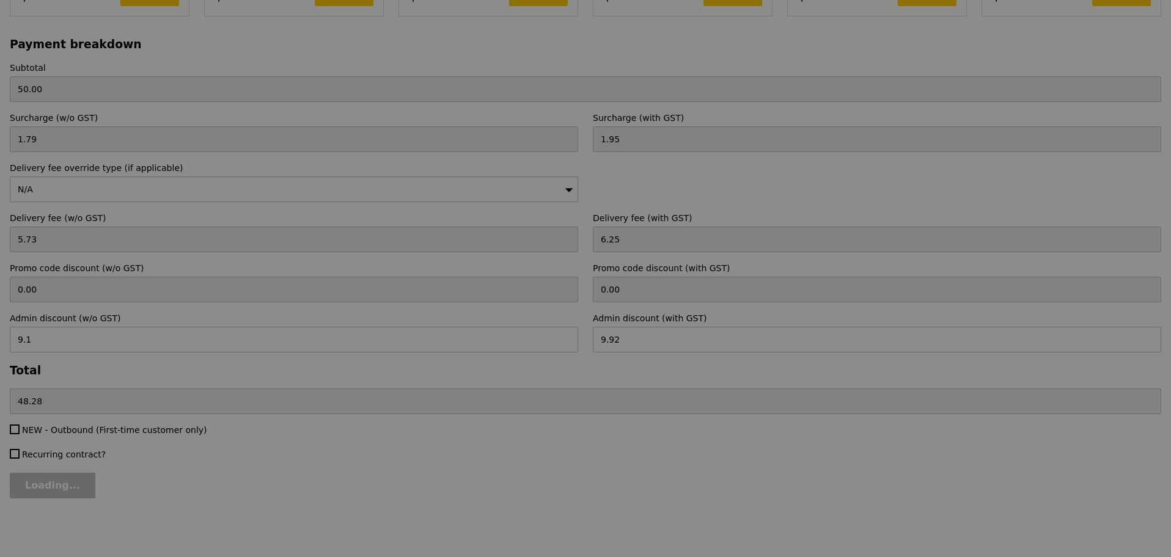
type input "Confirm"
type input "9.10"
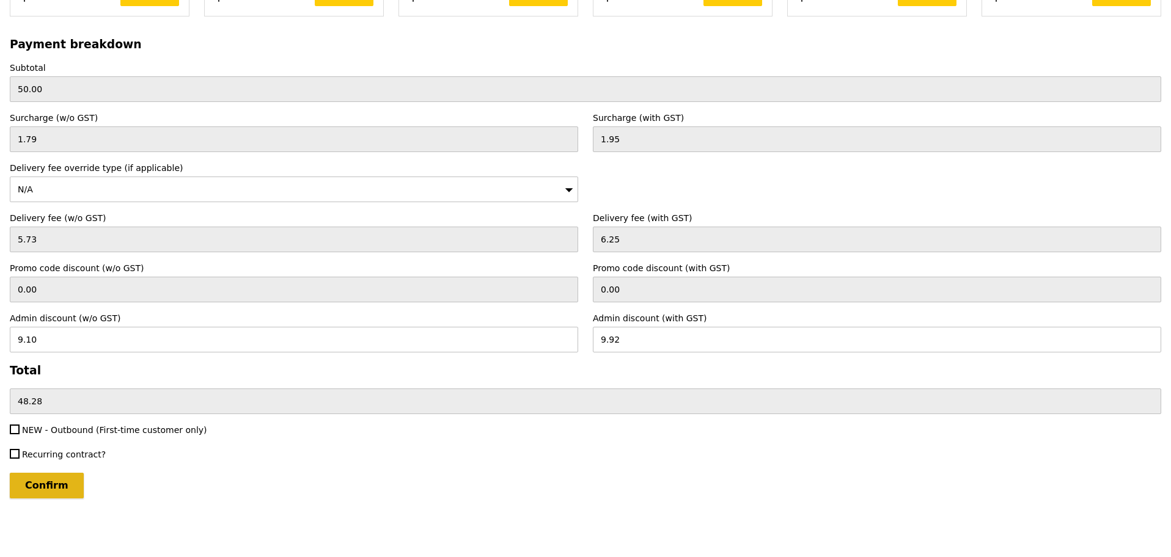
click at [60, 477] on input "Confirm" at bounding box center [47, 486] width 74 height 26
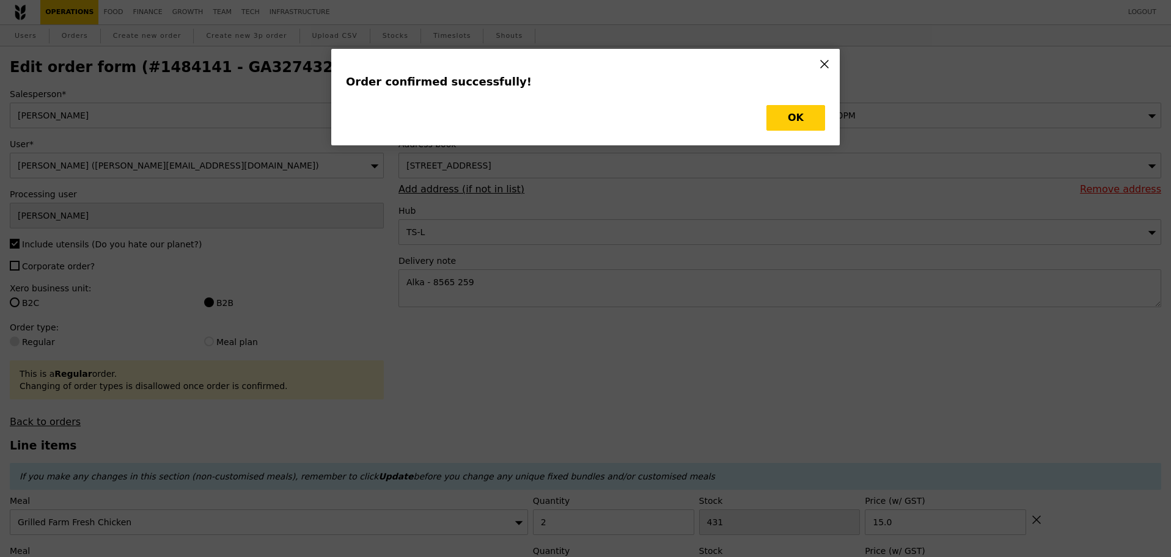
type input "Loading..."
type input "1"
type input "493"
type input "20.00"
type input "2"
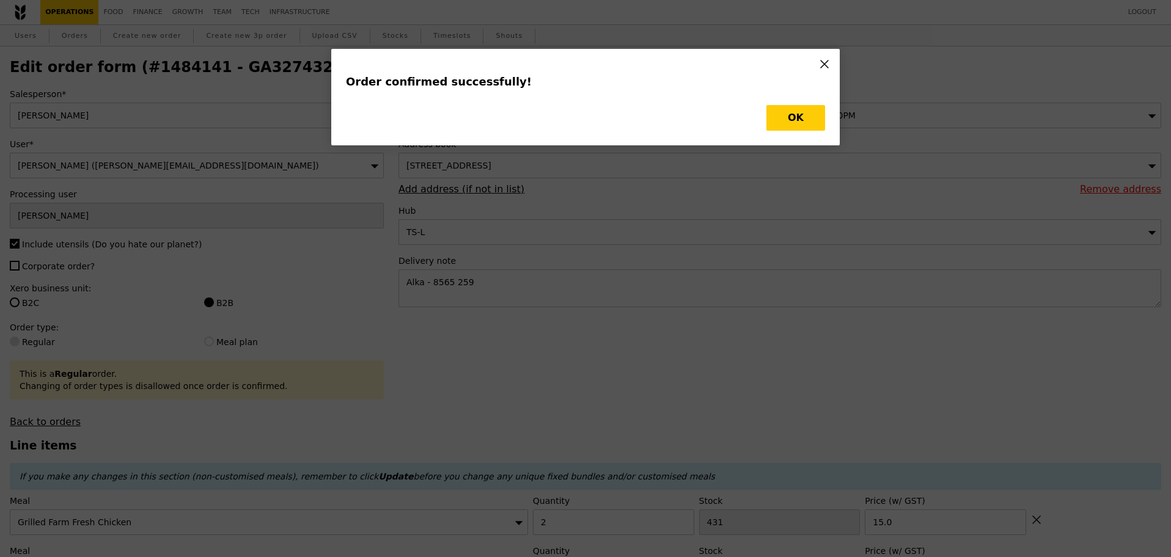
type input "431"
type input "15.00"
type input "492"
type input "429"
type input "Update"
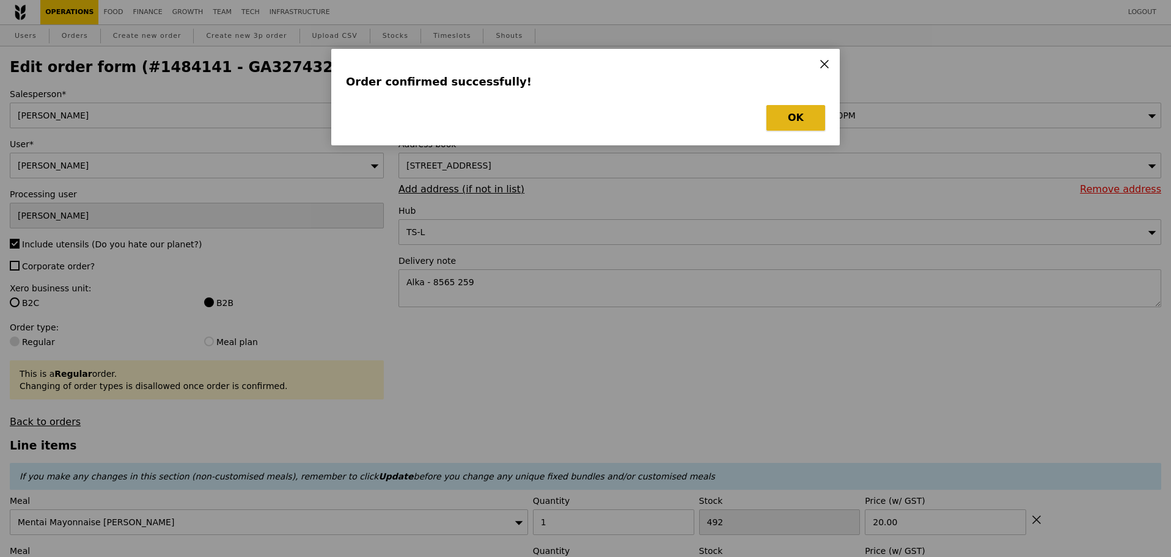
click at [781, 112] on button "OK" at bounding box center [796, 118] width 59 height 26
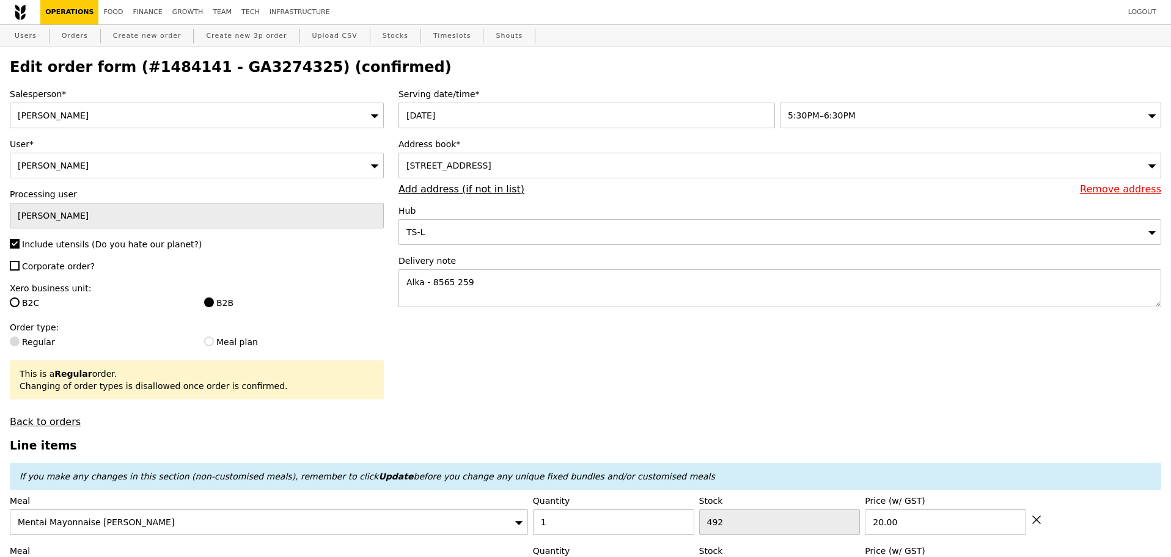
click at [259, 70] on h2 "Edit order form (#1484141 - GA3274325) (confirmed)" at bounding box center [586, 67] width 1152 height 17
copy h2 "GA3274325"
click at [259, 73] on h2 "Edit order form (#1484141 - GA3274325) (confirmed)" at bounding box center [586, 67] width 1152 height 17
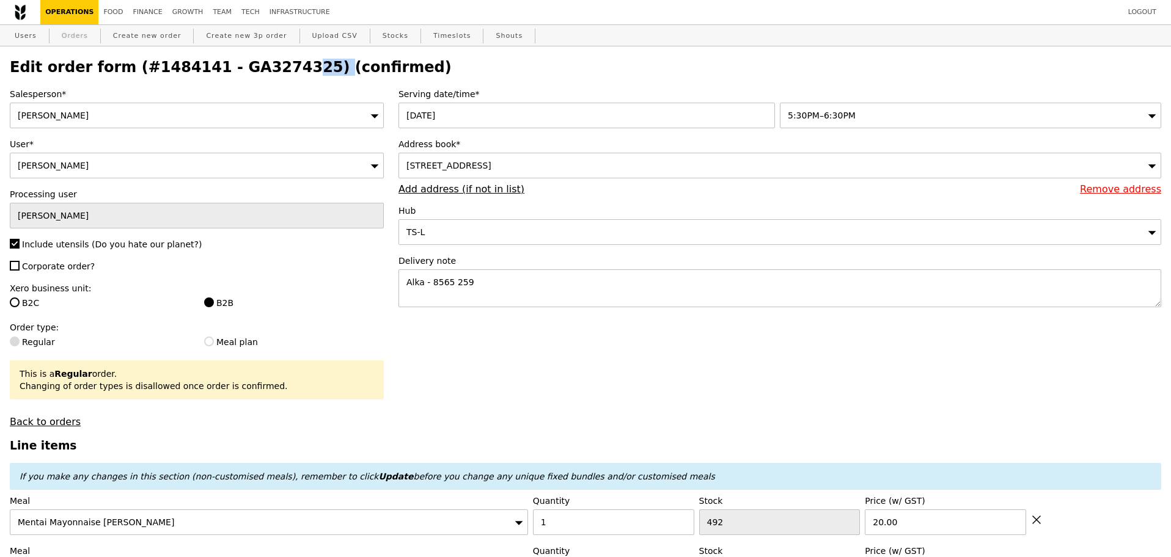
click at [81, 32] on link "Orders" at bounding box center [75, 36] width 36 height 22
select select "100"
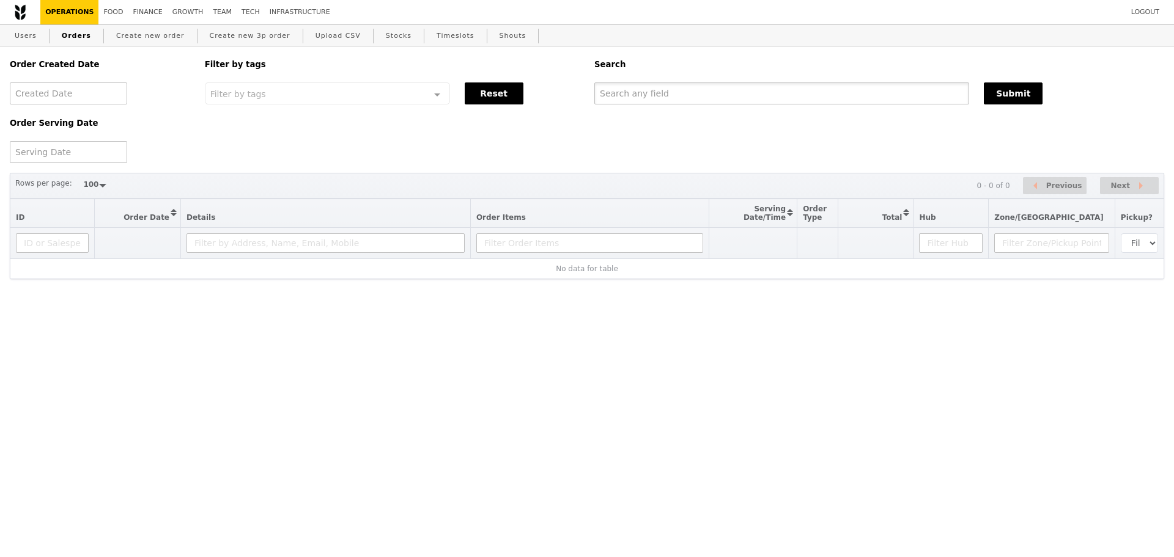
click at [678, 94] on input "text" at bounding box center [781, 94] width 375 height 22
paste input "GA3274325"
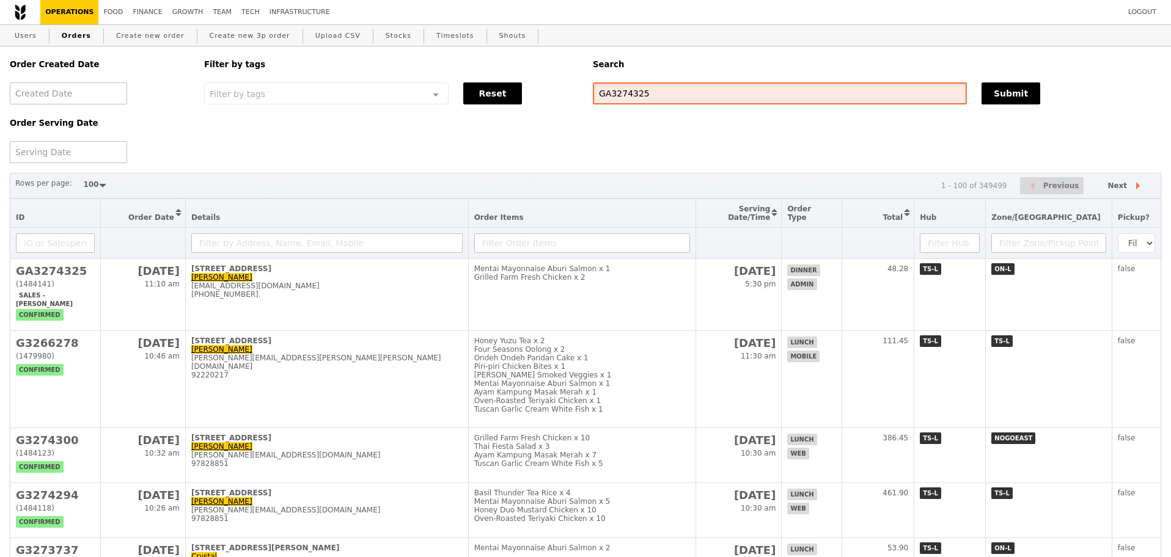
type input "GA3274325"
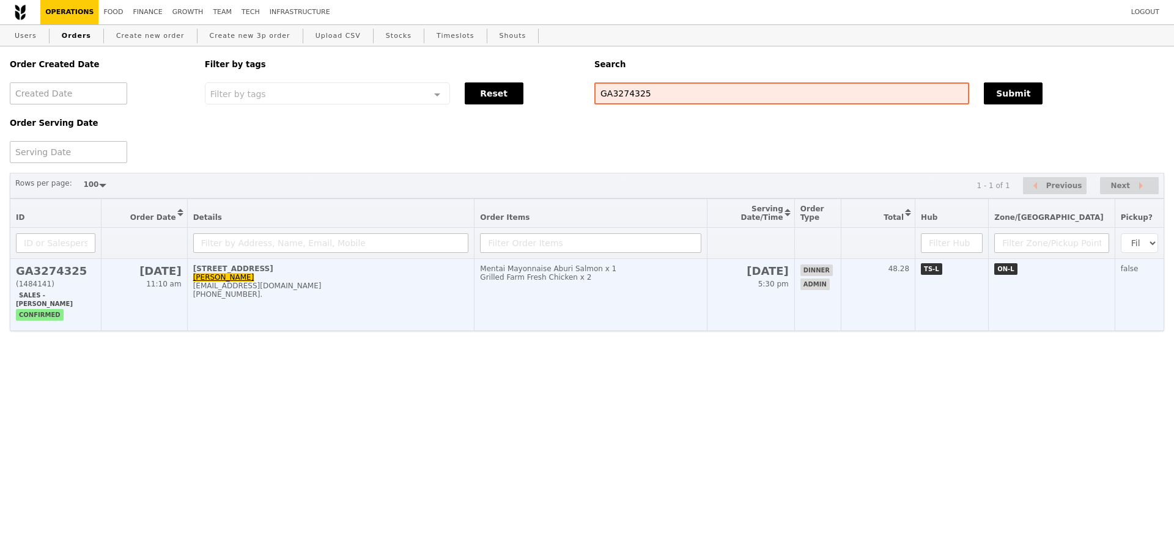
click at [441, 299] on div "[PHONE_NUMBER]." at bounding box center [331, 294] width 276 height 9
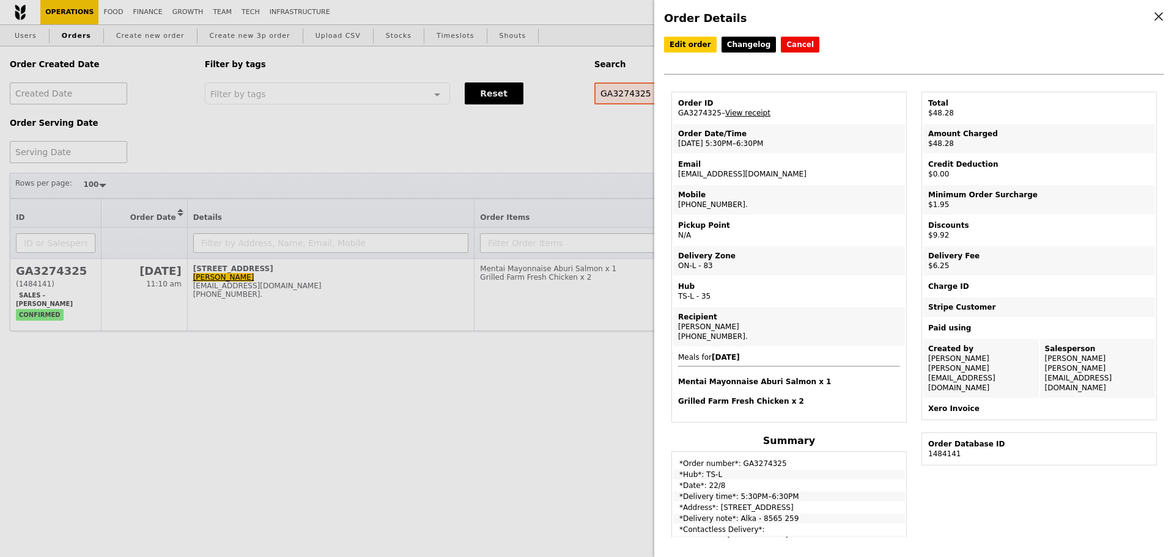
click at [745, 115] on link "View receipt" at bounding box center [747, 113] width 45 height 9
click at [732, 117] on link "View receipt" at bounding box center [747, 113] width 45 height 9
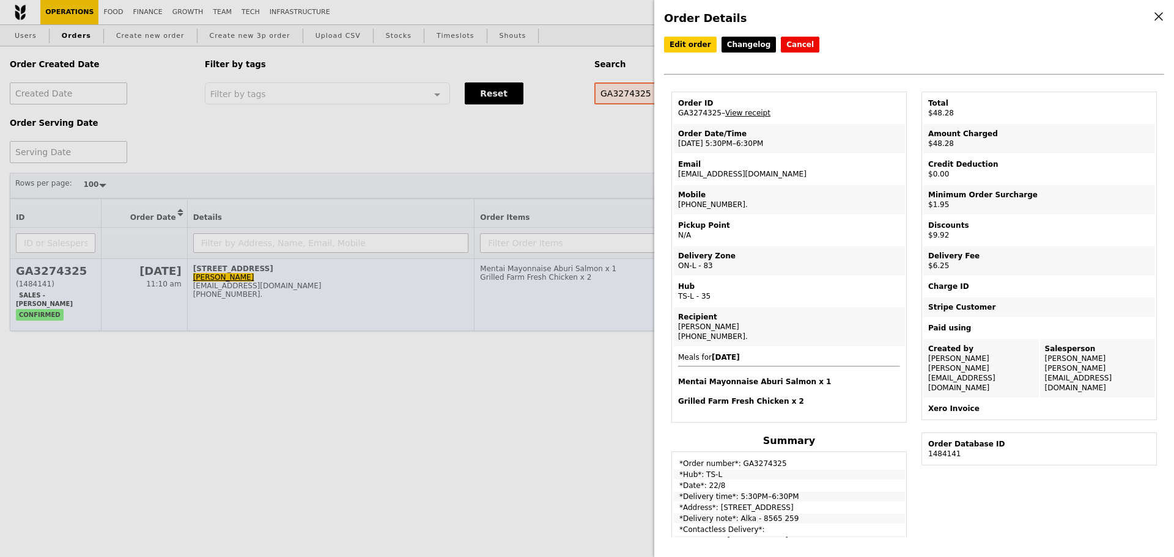
click at [463, 312] on div "Order Details Edit order Changelog Cancel Order ID GA3274325 – View receipt Ord…" at bounding box center [587, 278] width 1174 height 557
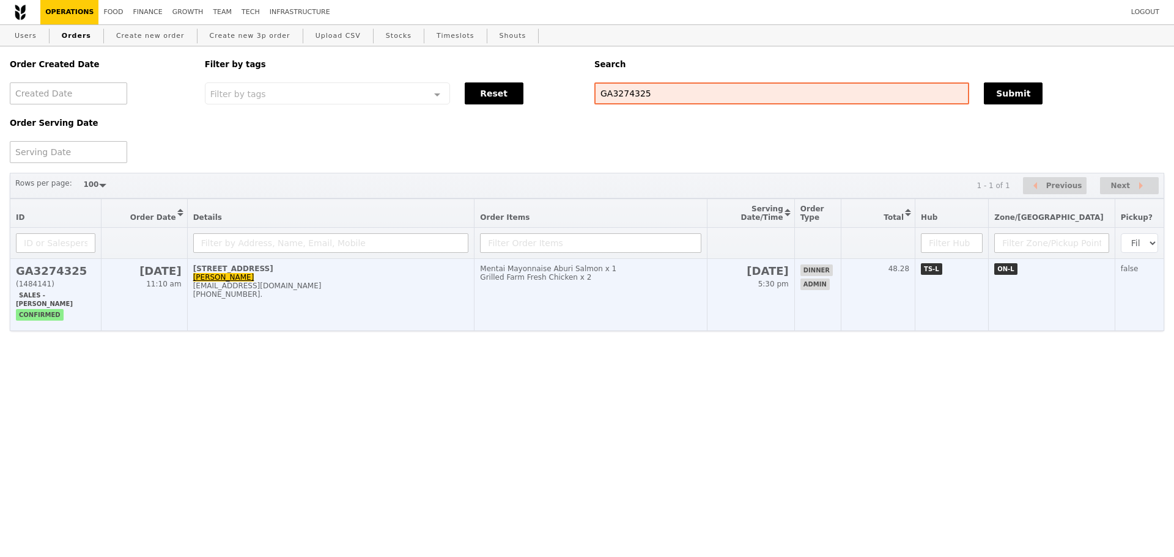
click at [433, 322] on td "[STREET_ADDRESS][PERSON_NAME] [PERSON_NAME] [EMAIL_ADDRESS][DOMAIN_NAME] [PHONE…" at bounding box center [330, 295] width 287 height 72
click at [519, 317] on td "Mentai Mayonnaise Aburi Salmon x 1 Grilled Farm Fresh Chicken x 2" at bounding box center [590, 295] width 233 height 72
click at [583, 326] on td "Mentai Mayonnaise Aburi Salmon x 1 Grilled Farm Fresh Chicken x 2" at bounding box center [590, 295] width 233 height 72
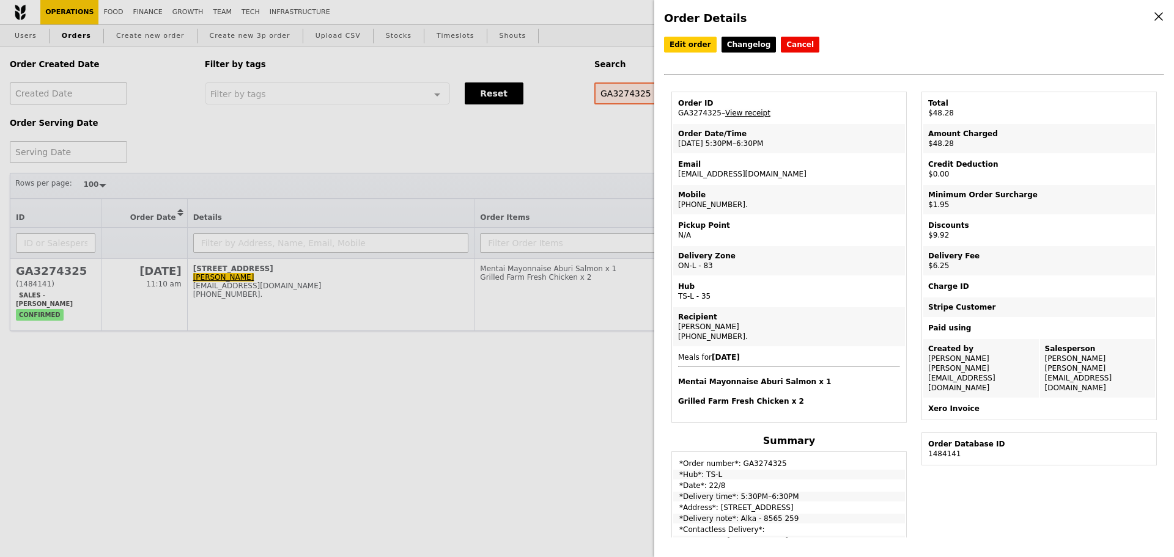
click at [746, 113] on link "View receipt" at bounding box center [747, 113] width 45 height 9
click at [698, 48] on link "Edit order" at bounding box center [690, 45] width 53 height 16
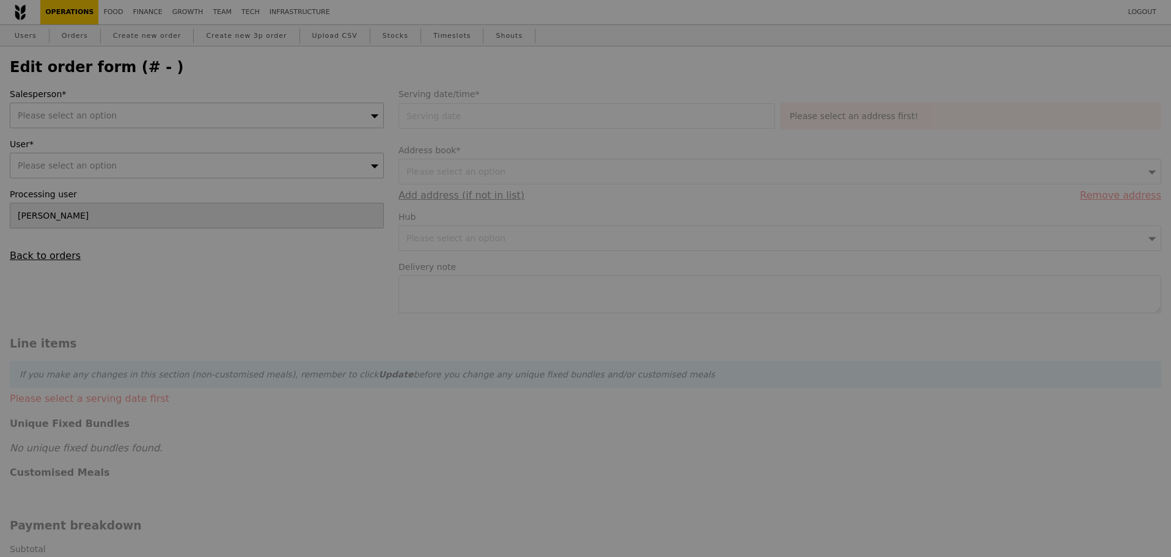
type input "[DATE]"
type textarea "Alka - 8565 259"
type input "50.00"
type input "1.79"
type input "1.95"
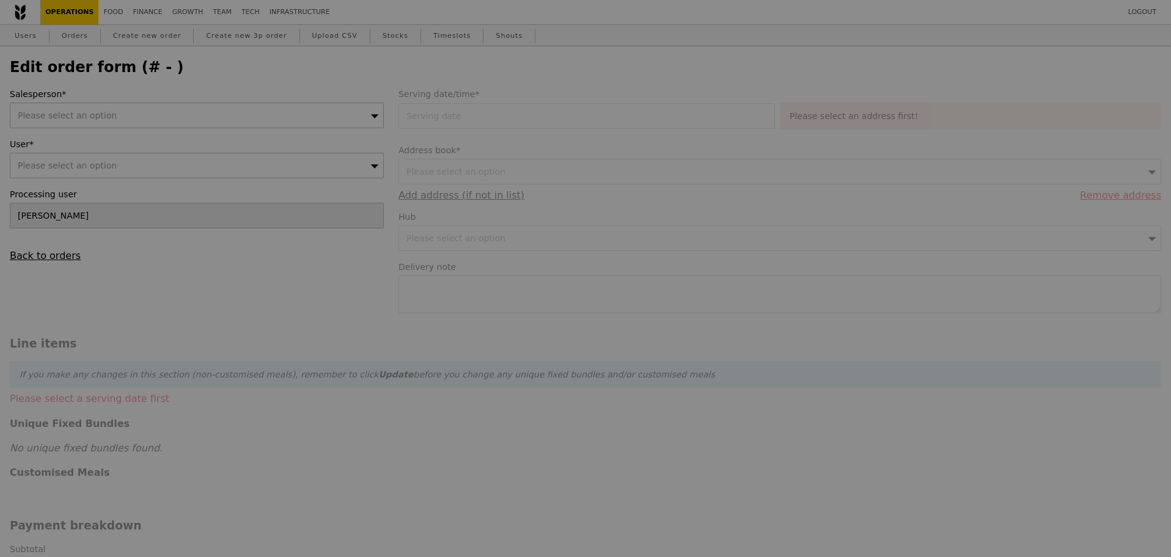
type input "5.73"
type input "6.25"
type input "9.10"
type input "9.92"
type input "48.28"
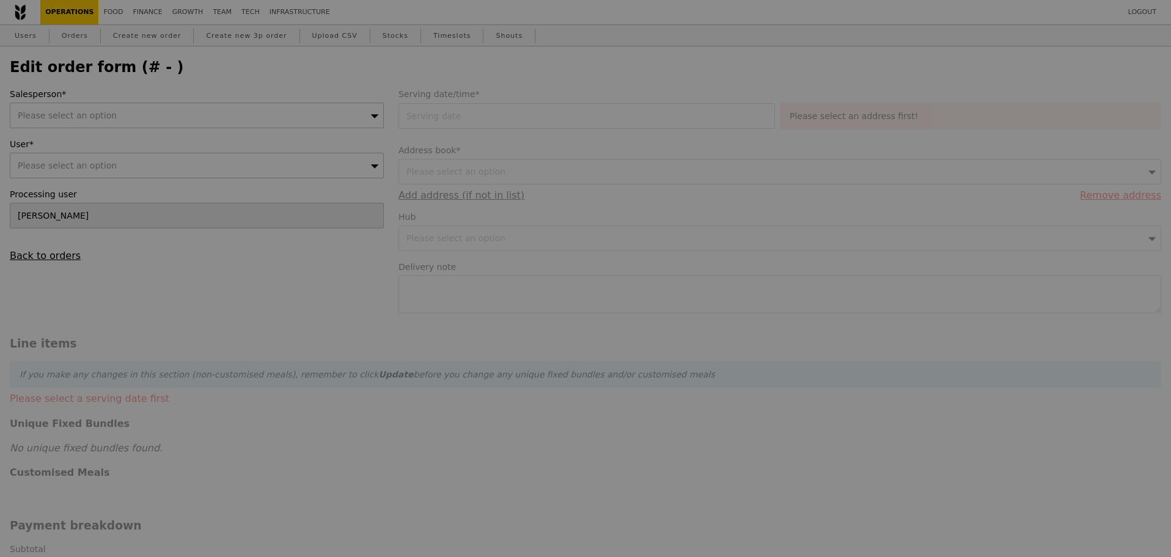
type input "Loading..."
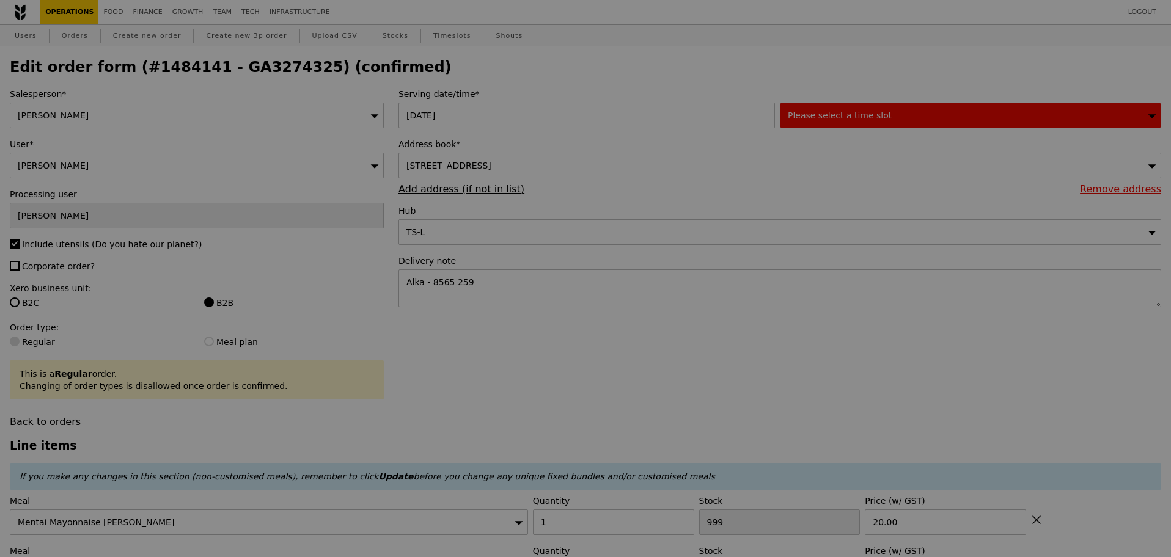
type input "492"
type input "429"
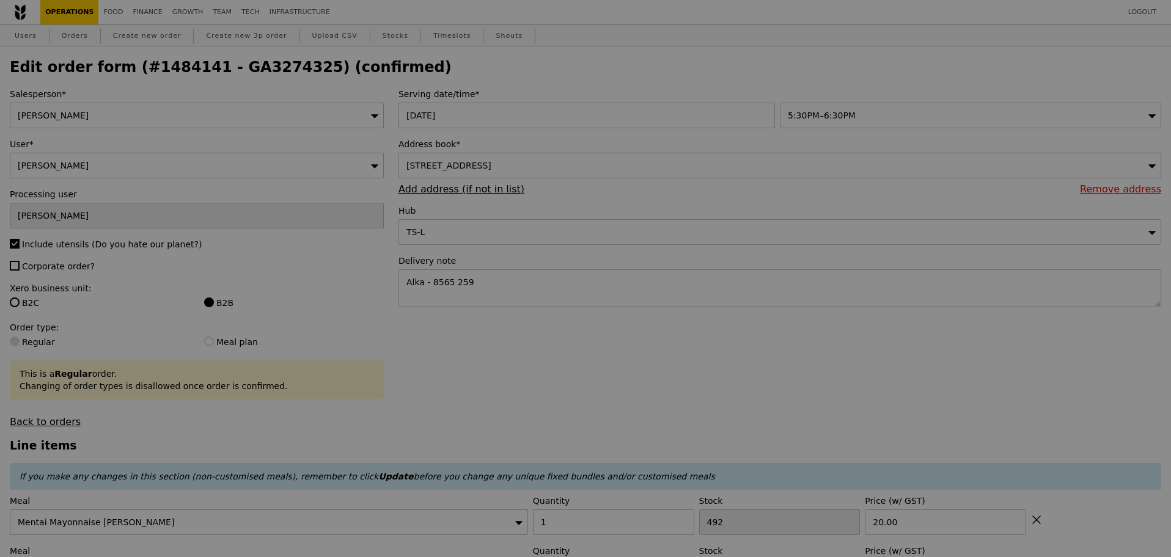
type input "Update"
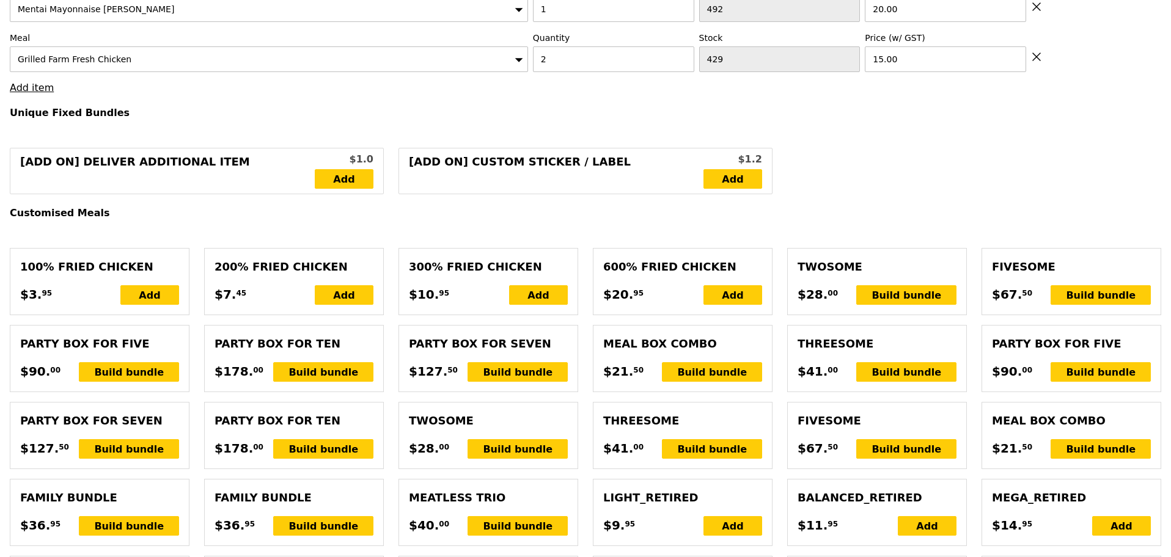
scroll to position [535, 0]
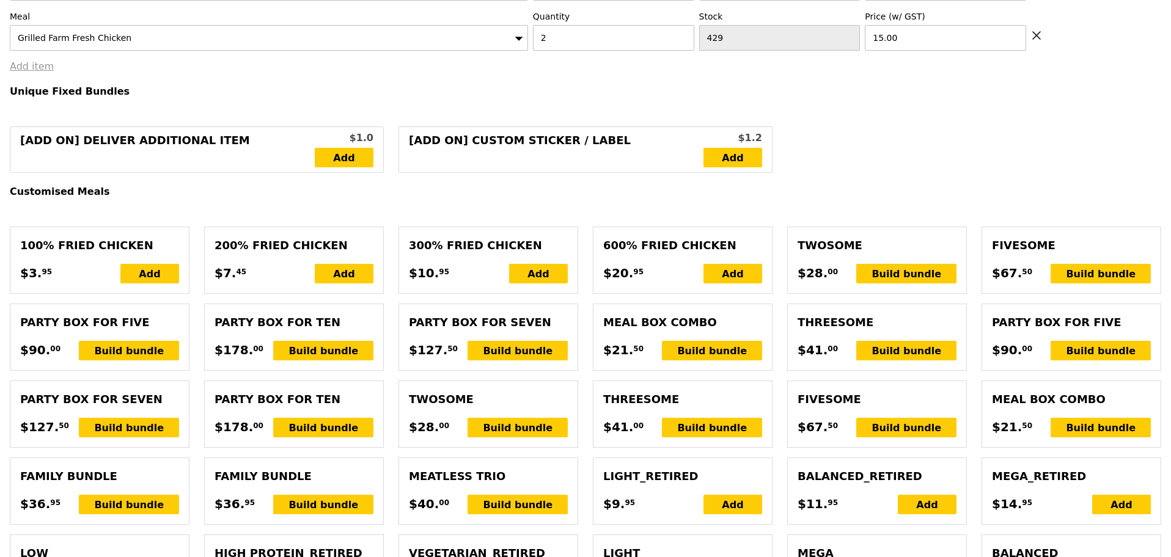
click at [17, 69] on link "Add item" at bounding box center [32, 67] width 44 height 12
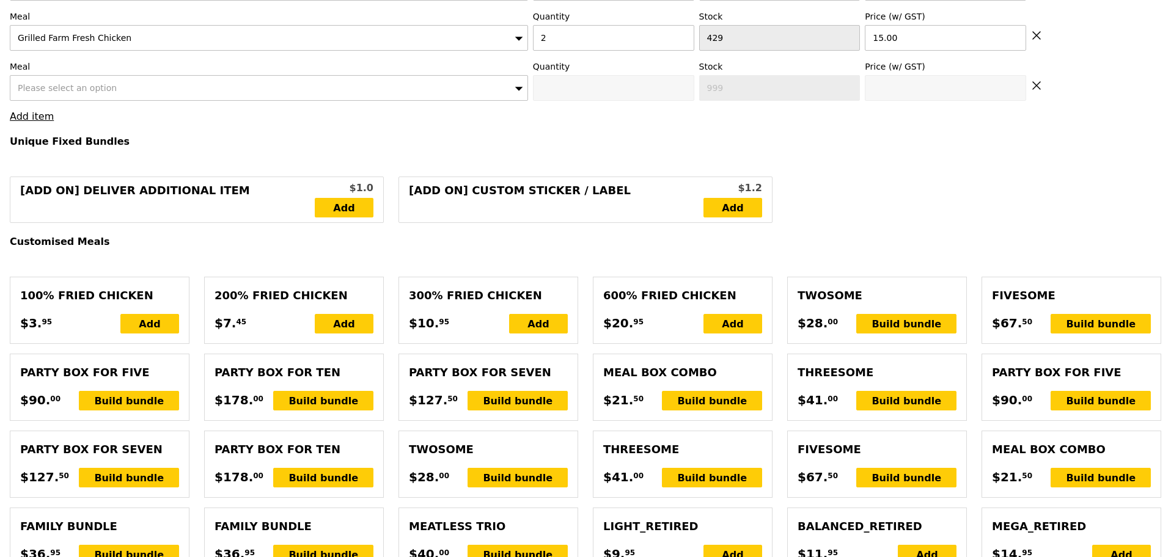
click at [73, 93] on span "Please select an option" at bounding box center [67, 88] width 99 height 10
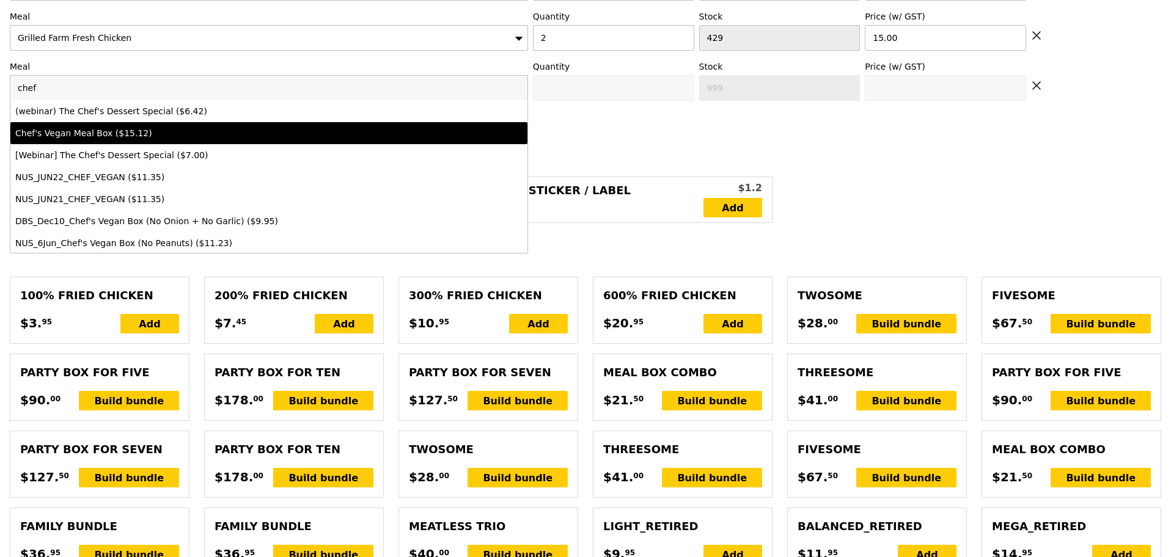
type input "chef"
click at [156, 136] on div "Chef's Vegan Meal Box ($15.12)" at bounding box center [205, 133] width 380 height 12
type input "0"
type input "15.12"
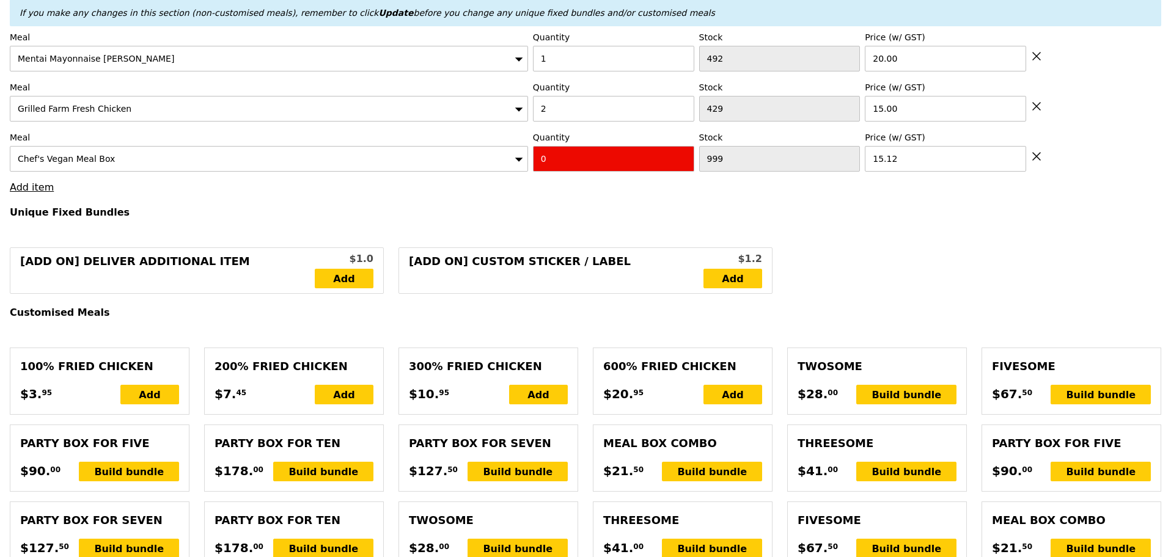
scroll to position [458, 0]
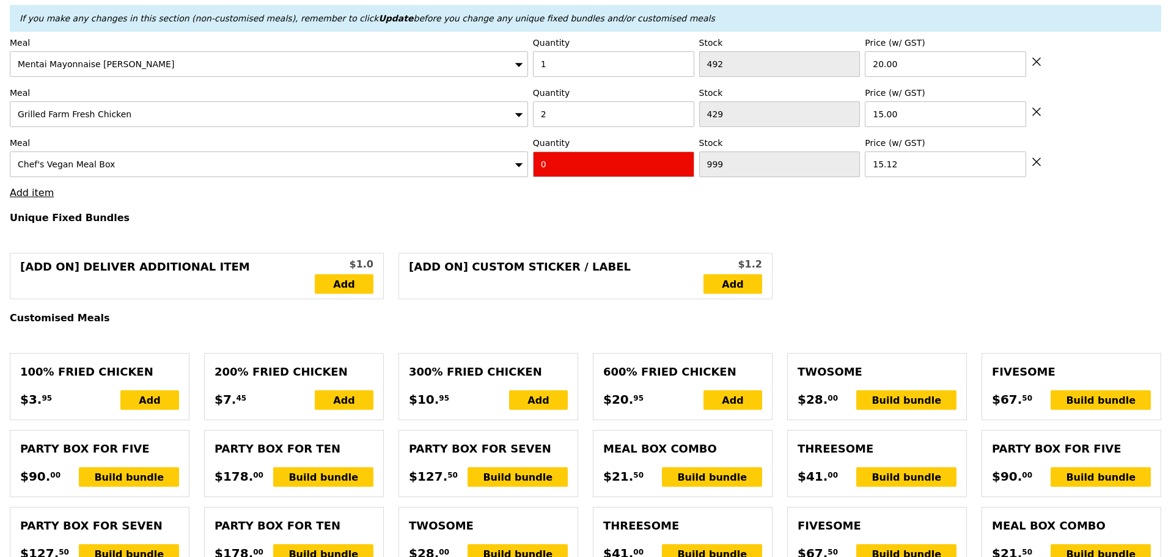
click at [1040, 167] on icon at bounding box center [1036, 161] width 11 height 11
type input "Loading..."
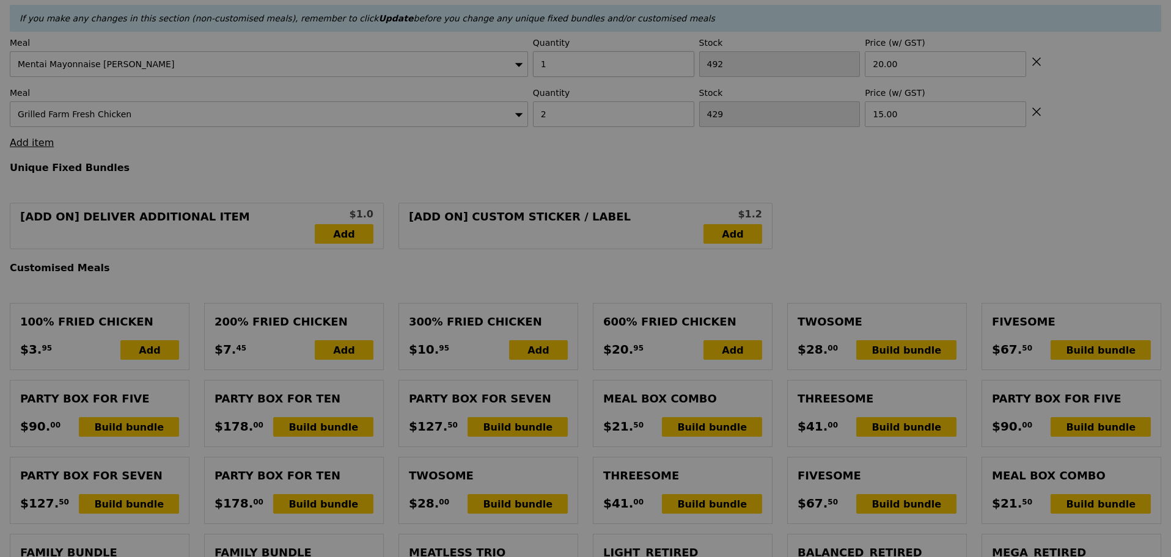
type input "0.00"
type input "Update"
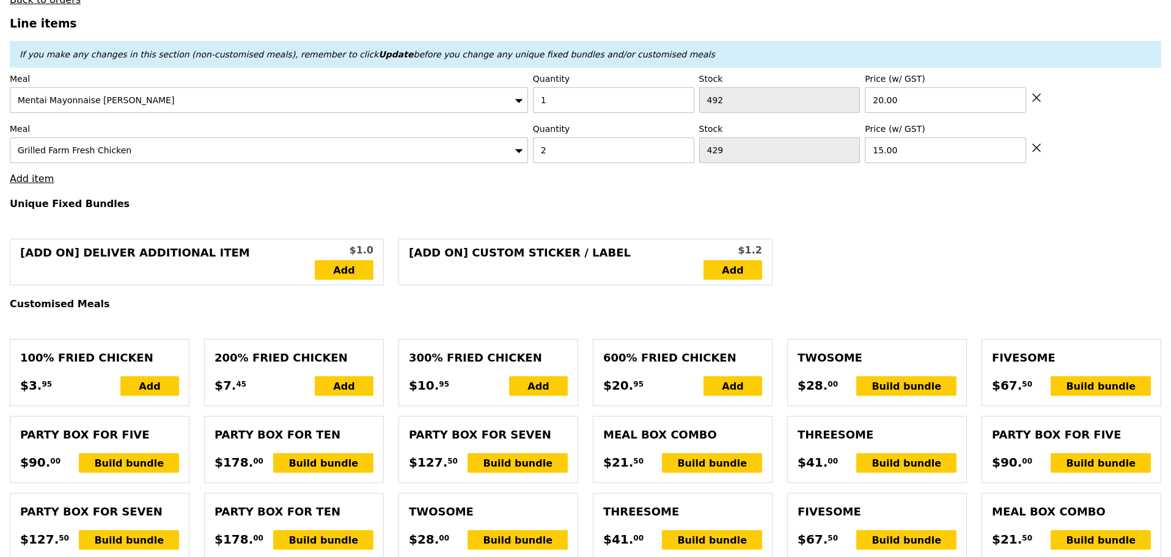
scroll to position [306, 0]
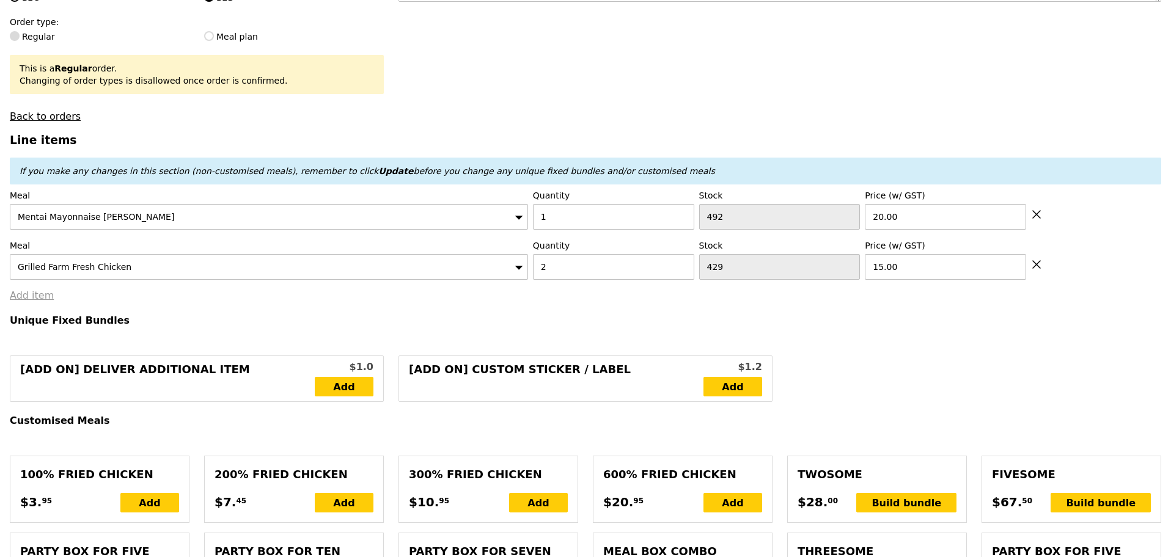
click at [31, 301] on link "Add item" at bounding box center [32, 296] width 44 height 12
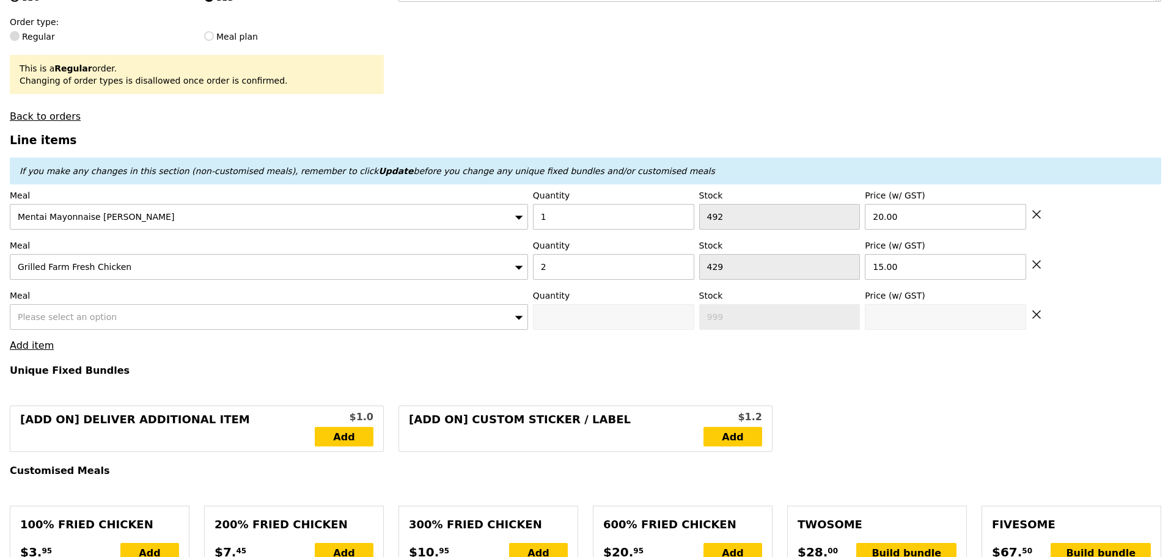
click at [124, 322] on div "Please select an option" at bounding box center [269, 317] width 518 height 26
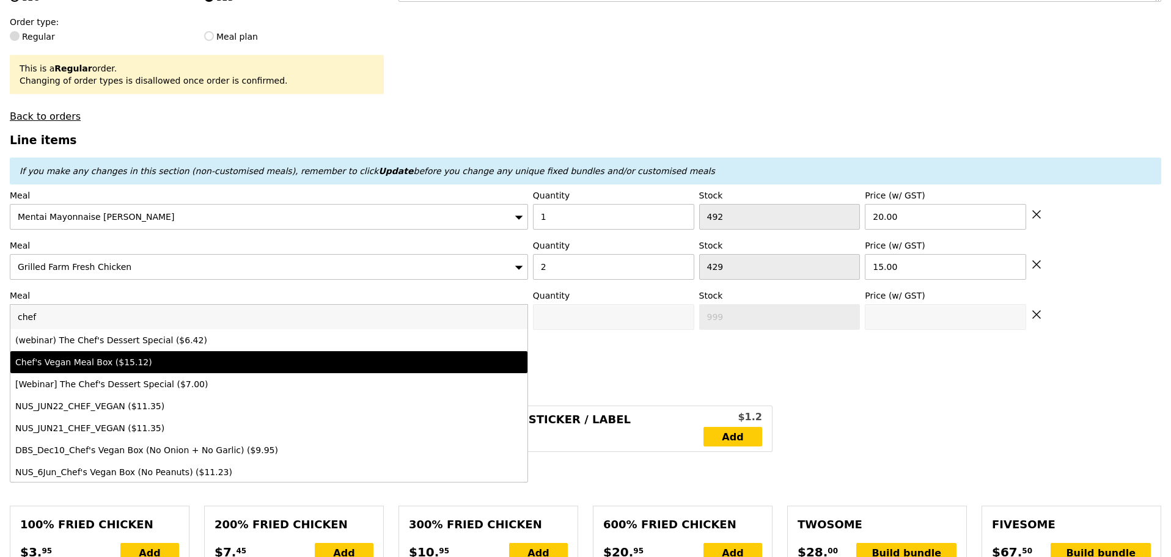
type input "chef"
click at [194, 369] on div "Chef's Vegan Meal Box ($15.12)" at bounding box center [205, 362] width 380 height 12
type input "0"
type input "15.12"
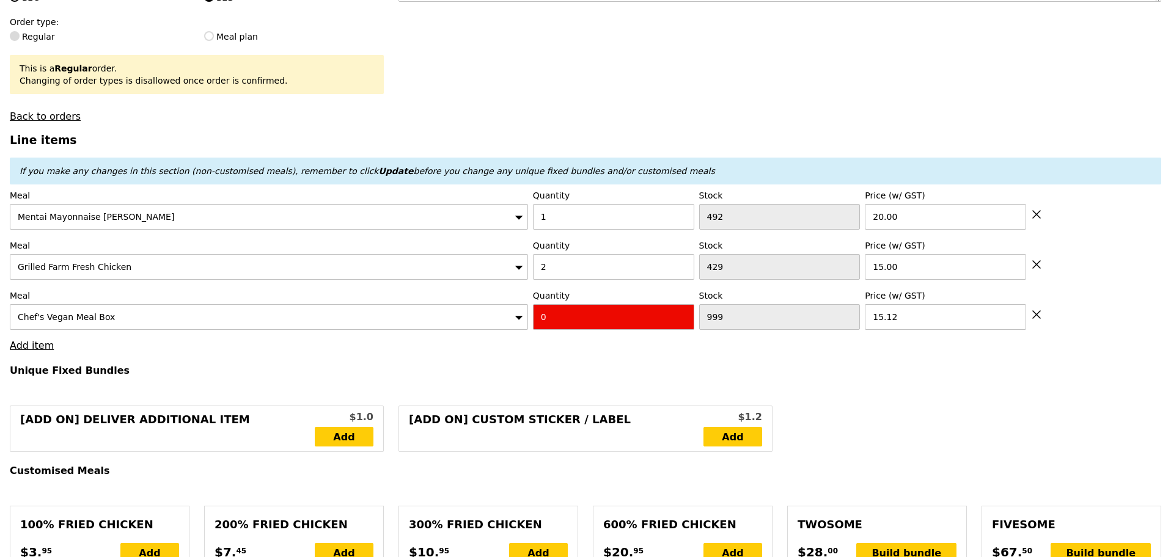
click at [1040, 320] on icon at bounding box center [1036, 314] width 11 height 11
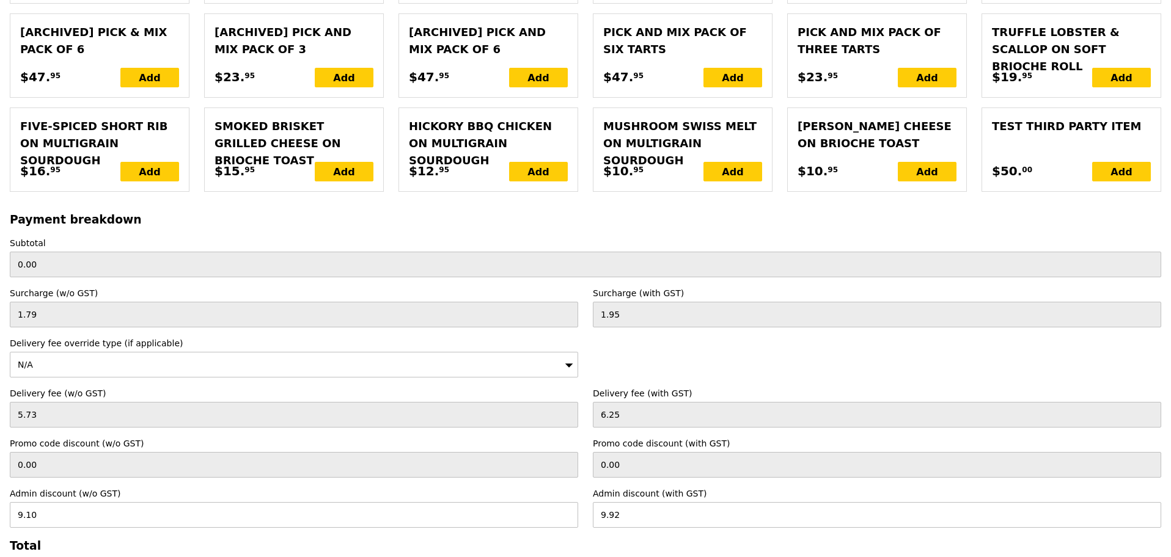
scroll to position [2737, 0]
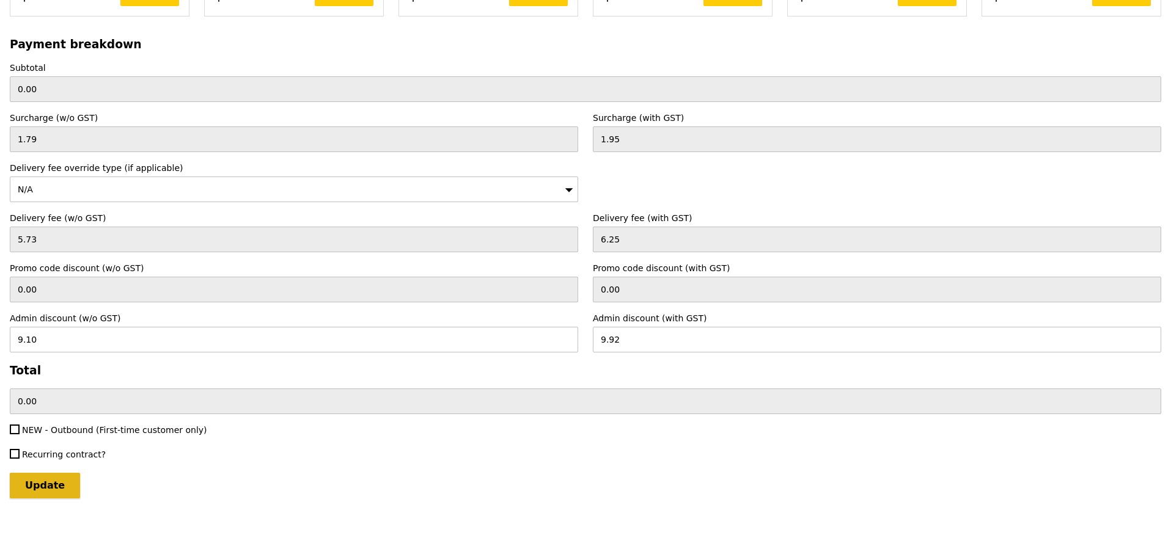
click at [68, 482] on input "Update" at bounding box center [45, 486] width 70 height 26
type input "Loading..."
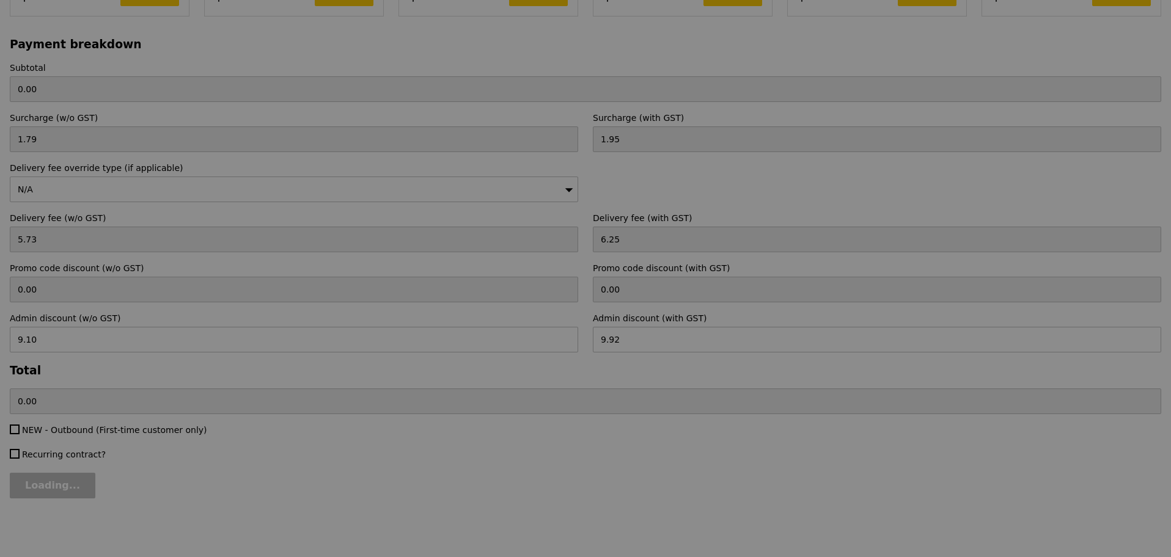
type input "50.00"
type input "48.28"
type input "Update"
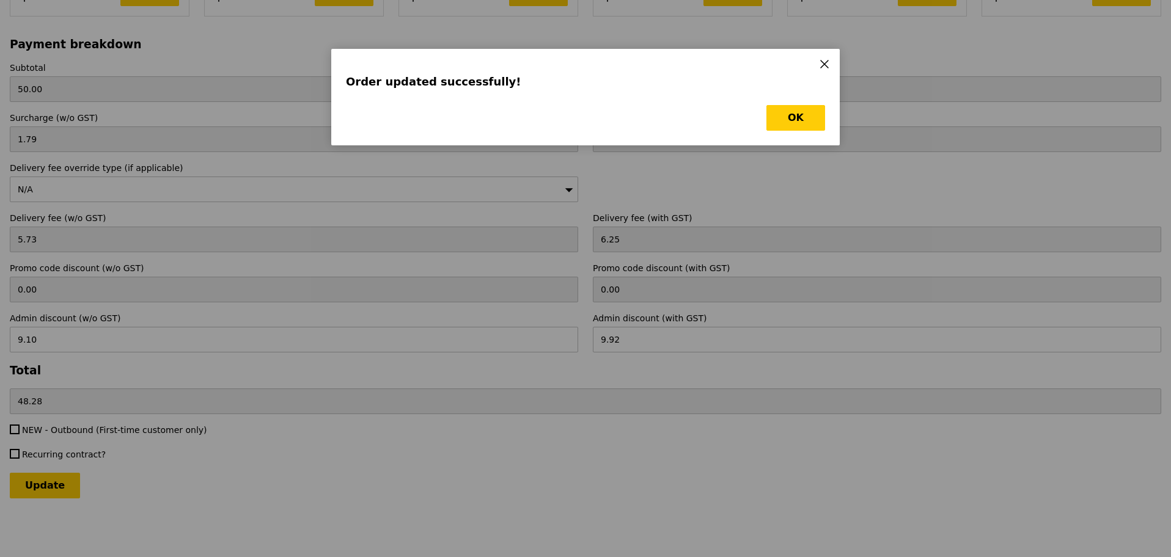
scroll to position [0, 0]
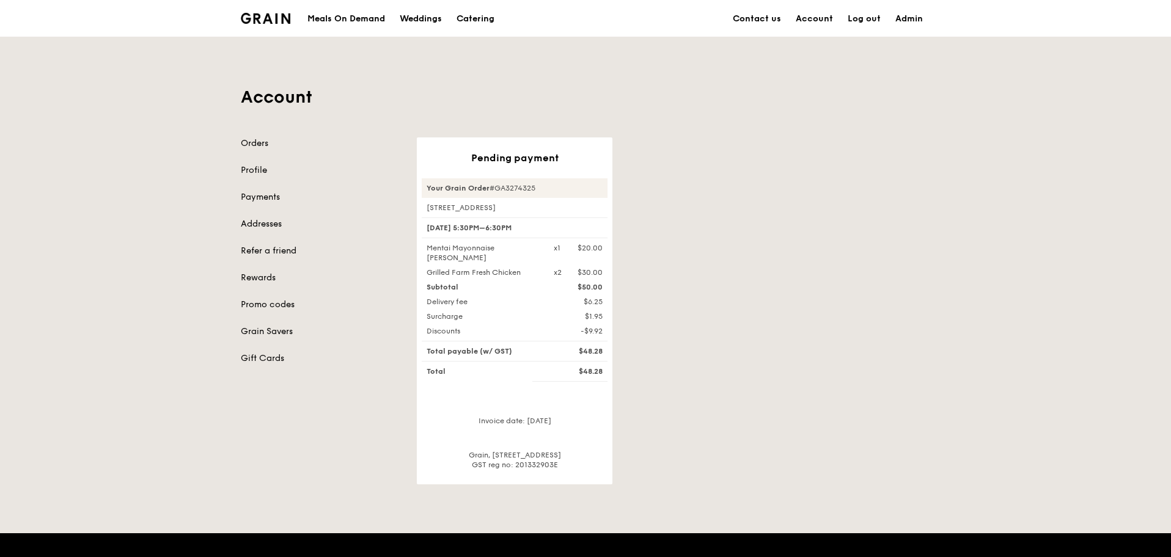
click at [946, 274] on div "Account Orders Profile Payments Addresses Refer a friend Rewards Promo codes Gr…" at bounding box center [585, 261] width 1171 height 448
